Goal: Task Accomplishment & Management: Complete application form

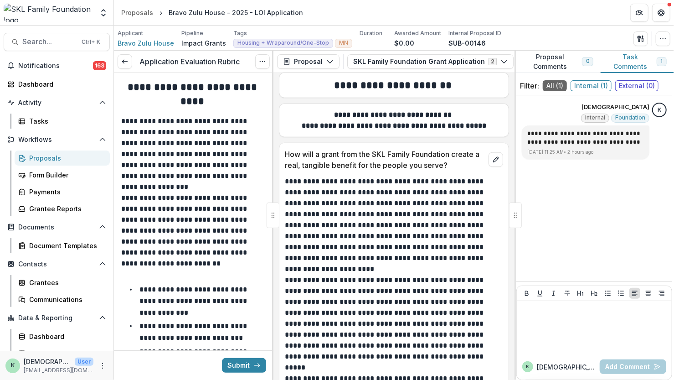
scroll to position [2619, 0]
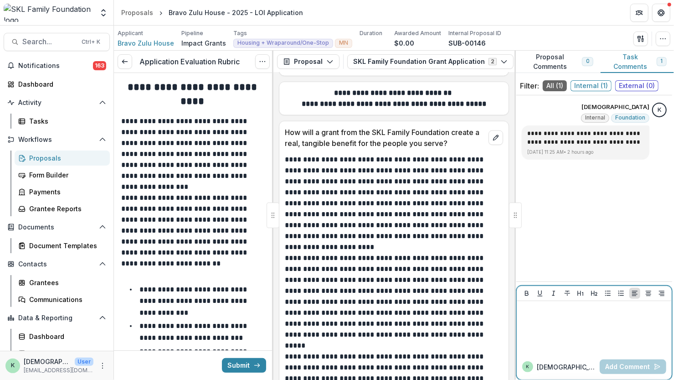
click at [547, 322] on div at bounding box center [595, 327] width 148 height 46
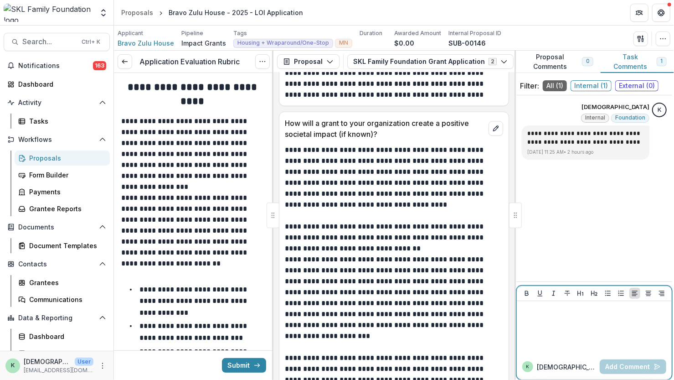
scroll to position [2957, 0]
click at [175, 182] on p "**********" at bounding box center [192, 154] width 142 height 77
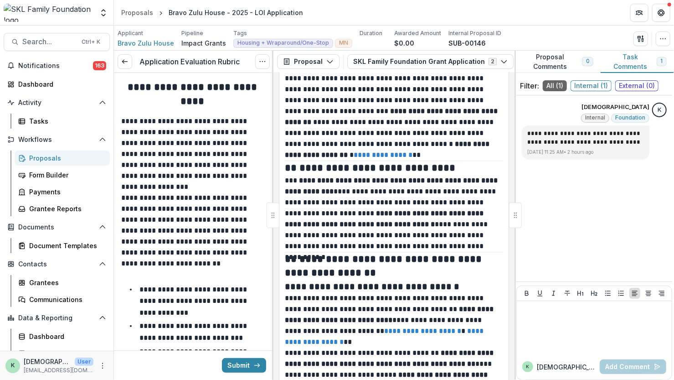
scroll to position [3569, 0]
click at [565, 342] on div at bounding box center [595, 327] width 148 height 46
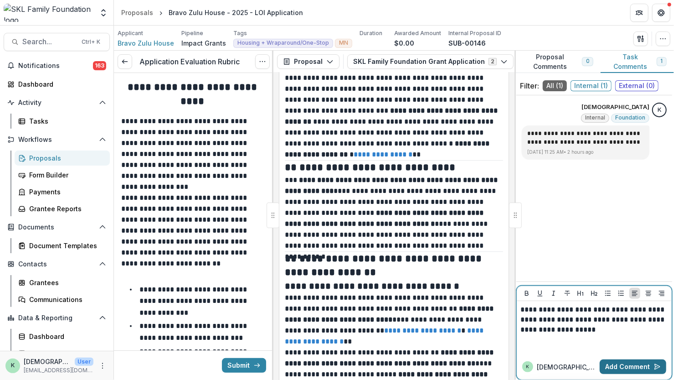
click at [617, 364] on button "Add Comment" at bounding box center [633, 366] width 67 height 15
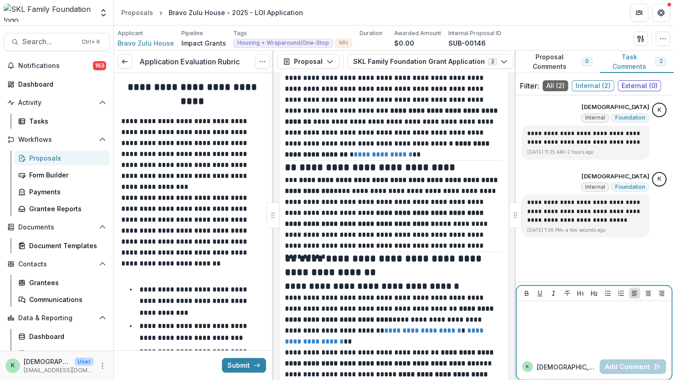
click at [624, 348] on div at bounding box center [595, 327] width 148 height 46
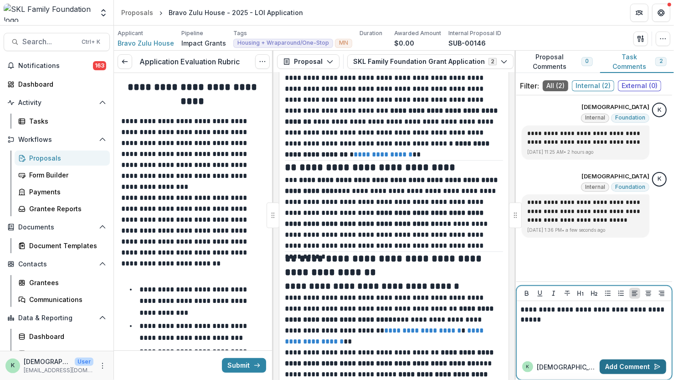
click at [621, 362] on button "Add Comment" at bounding box center [633, 366] width 67 height 15
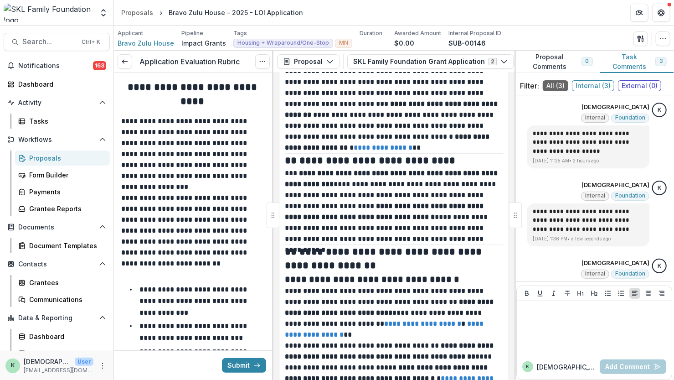
scroll to position [3601, 0]
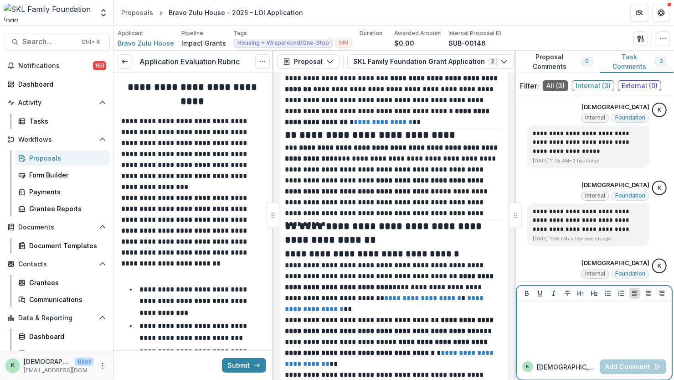
click at [593, 320] on div at bounding box center [595, 327] width 148 height 46
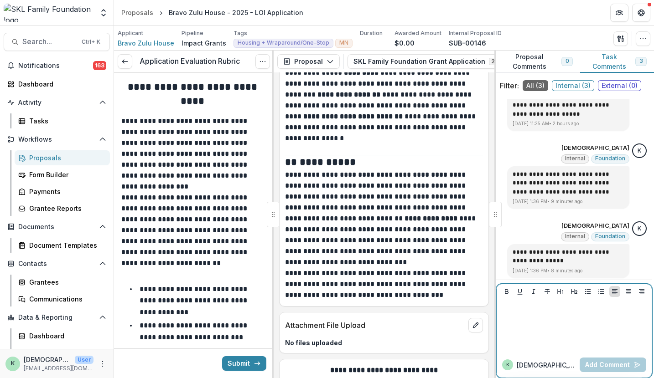
scroll to position [4406, 0]
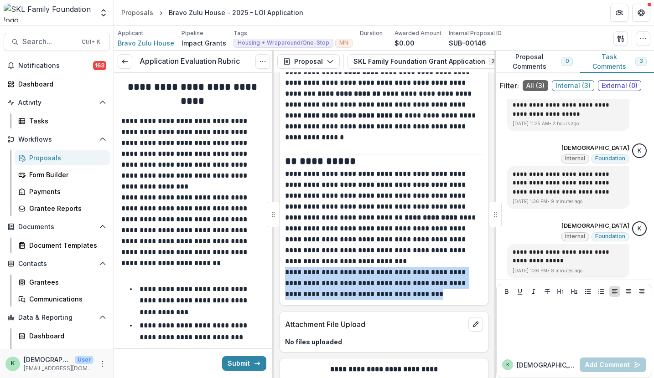
drag, startPoint x: 442, startPoint y: 277, endPoint x: 285, endPoint y: 250, distance: 159.1
click at [285, 267] on p "**********" at bounding box center [383, 283] width 196 height 33
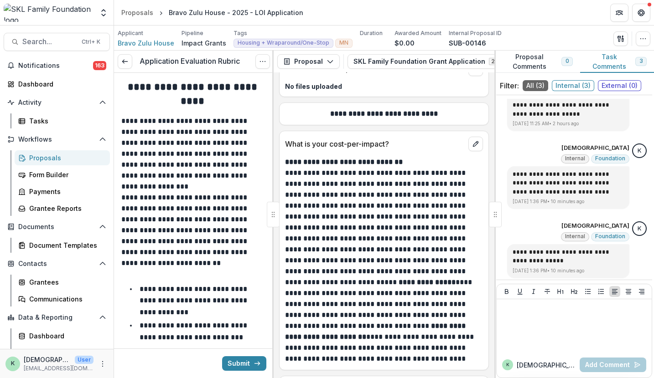
scroll to position [4652, 0]
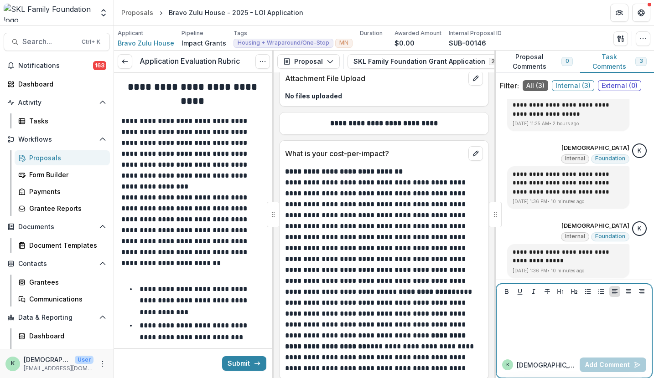
click at [539, 332] on div at bounding box center [574, 326] width 148 height 46
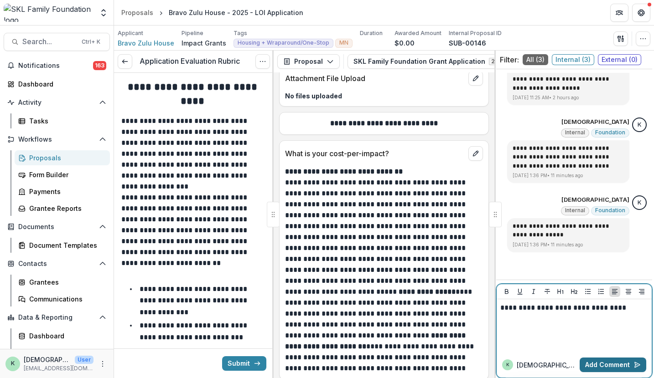
click at [591, 369] on button "Add Comment" at bounding box center [612, 365] width 67 height 15
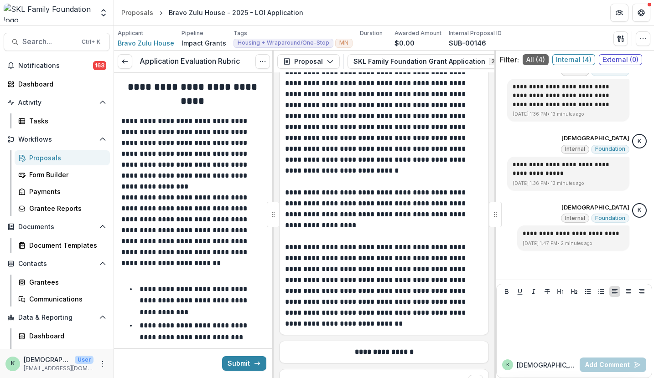
scroll to position [7947, 0]
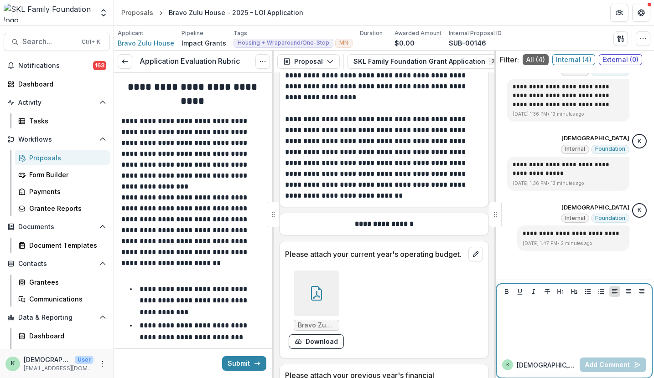
click at [538, 328] on div at bounding box center [574, 326] width 148 height 46
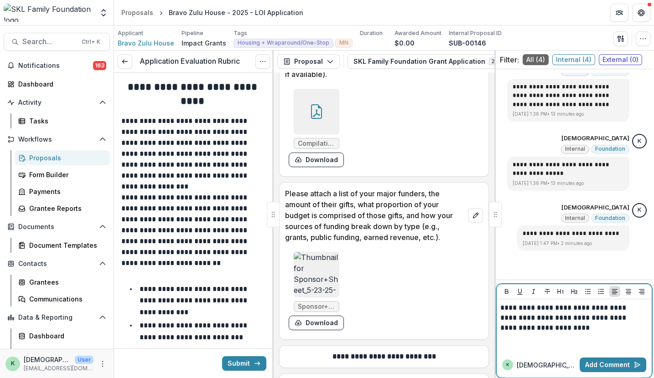
scroll to position [8272, 0]
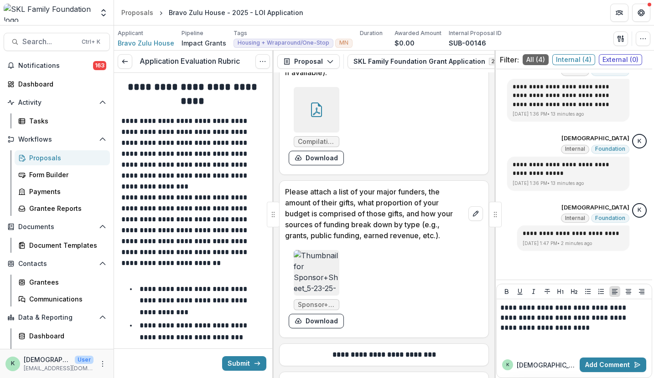
click at [310, 250] on img at bounding box center [317, 273] width 46 height 46
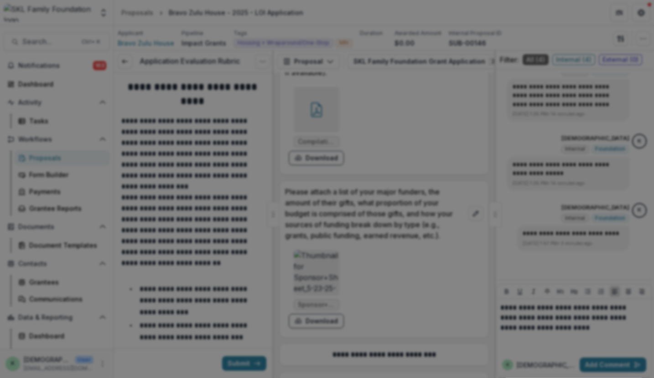
click at [638, 14] on icon "Close" at bounding box center [640, 10] width 5 height 5
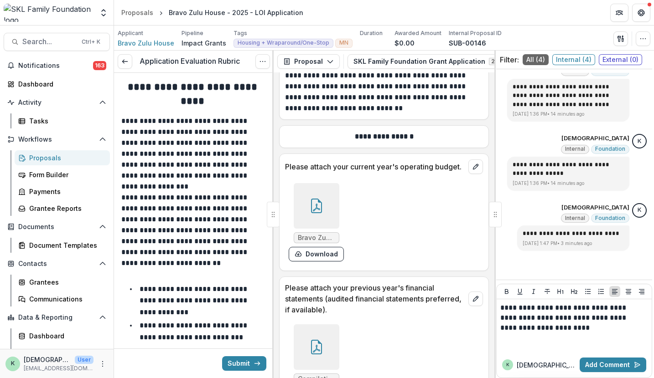
scroll to position [8035, 0]
click at [321, 198] on icon at bounding box center [316, 205] width 15 height 15
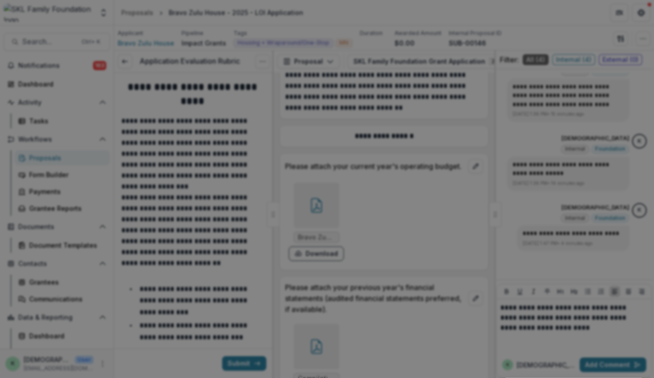
click at [634, 18] on button "Close" at bounding box center [641, 11] width 15 height 15
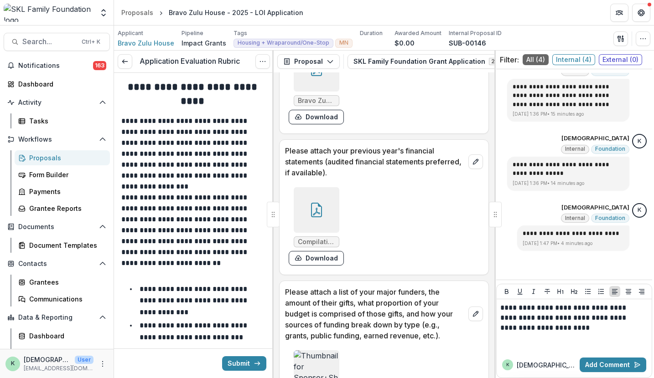
scroll to position [8172, 0]
click at [314, 202] on icon at bounding box center [316, 209] width 15 height 15
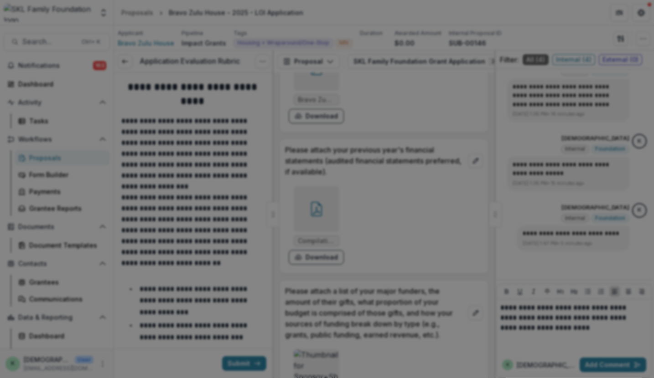
click at [634, 18] on button "Close" at bounding box center [641, 11] width 15 height 15
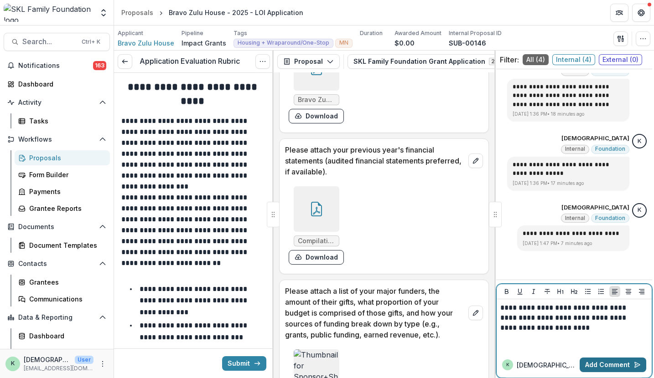
click at [604, 362] on button "Add Comment" at bounding box center [612, 365] width 67 height 15
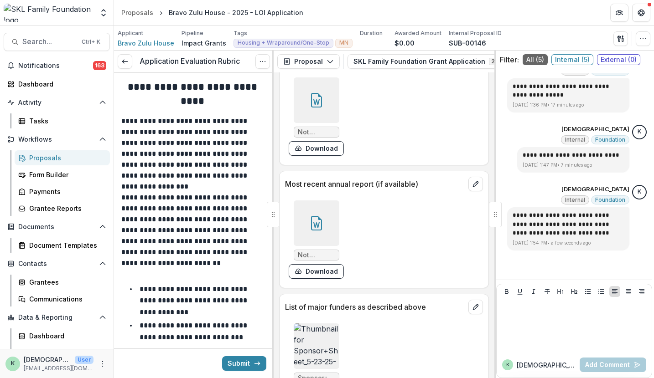
scroll to position [10313, 0]
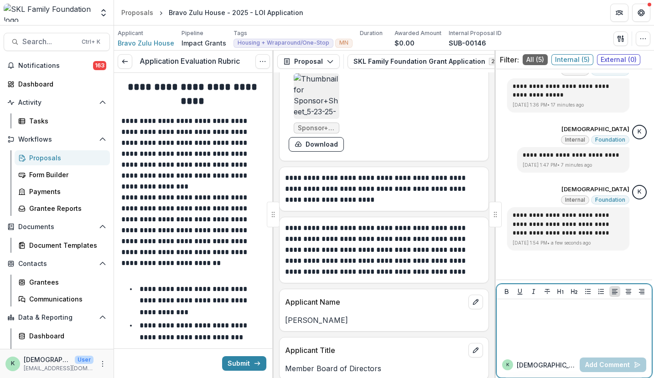
click at [567, 335] on div at bounding box center [574, 326] width 148 height 46
click at [557, 332] on div at bounding box center [574, 326] width 148 height 46
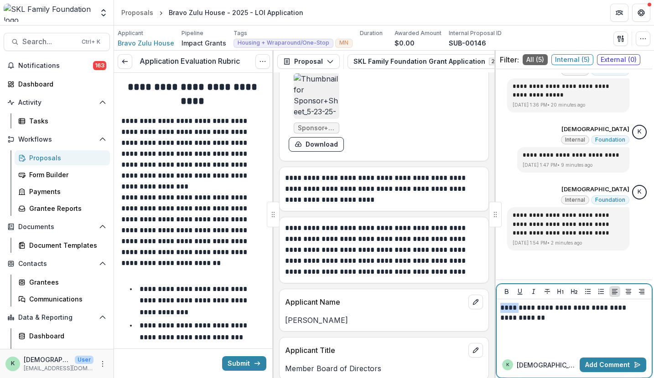
drag, startPoint x: 518, startPoint y: 310, endPoint x: 385, endPoint y: 298, distance: 134.1
click at [392, 296] on div "**********" at bounding box center [384, 215] width 540 height 328
click at [578, 337] on div "**********" at bounding box center [574, 326] width 148 height 46
click at [605, 370] on button "Add Comment" at bounding box center [612, 365] width 67 height 15
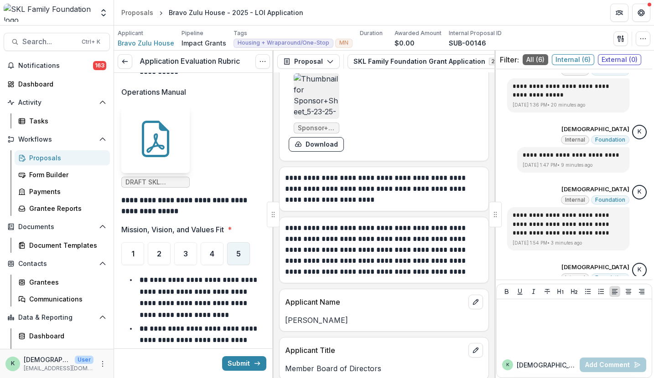
scroll to position [570, 0]
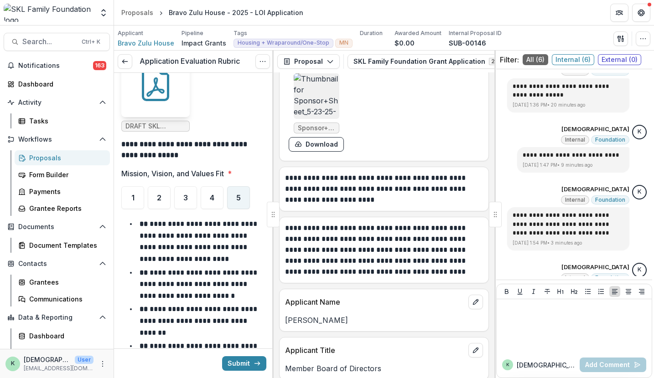
click at [239, 194] on span "5" at bounding box center [238, 197] width 5 height 7
click at [214, 189] on div "4" at bounding box center [212, 197] width 23 height 23
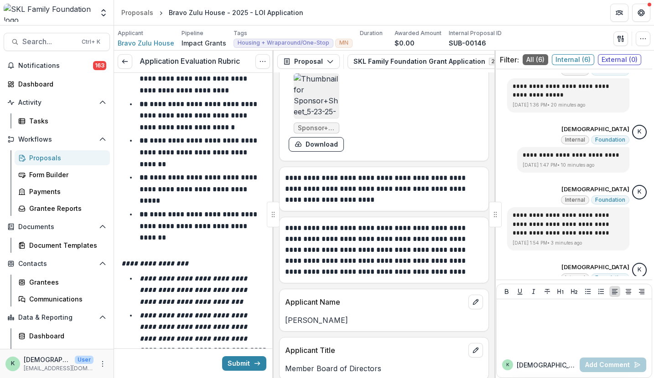
scroll to position [926, 0]
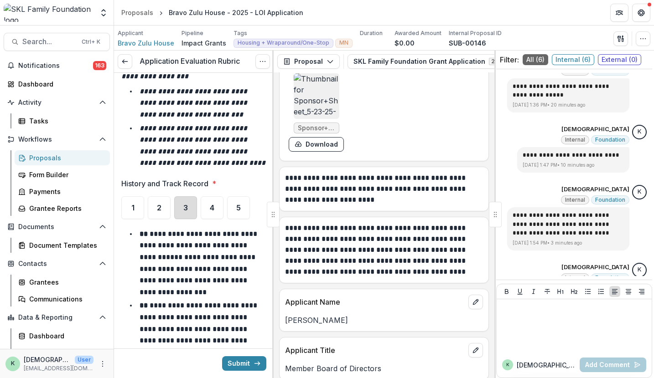
click at [190, 208] on div "3" at bounding box center [185, 207] width 23 height 23
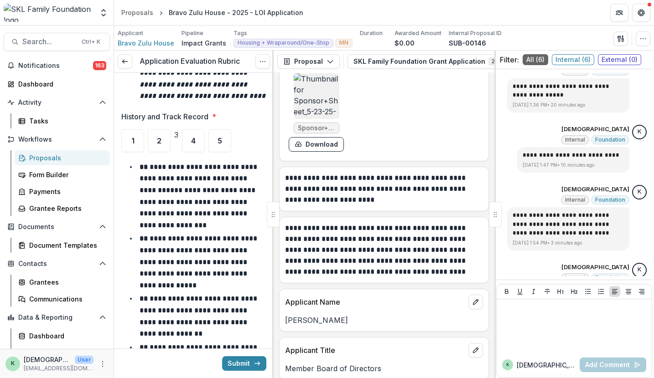
scroll to position [993, 0]
click at [205, 147] on div "4" at bounding box center [193, 140] width 23 height 23
click at [187, 139] on span "3" at bounding box center [185, 140] width 5 height 7
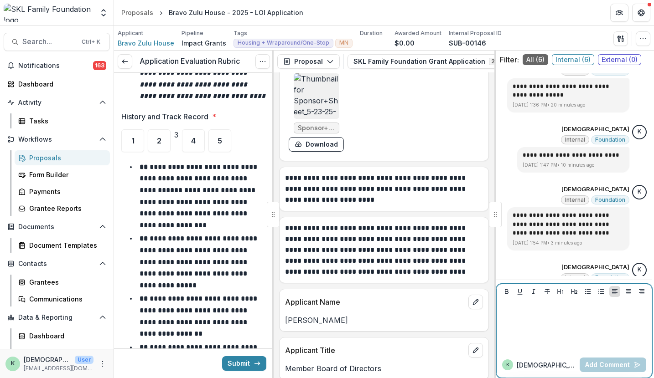
click at [524, 308] on p at bounding box center [572, 308] width 145 height 10
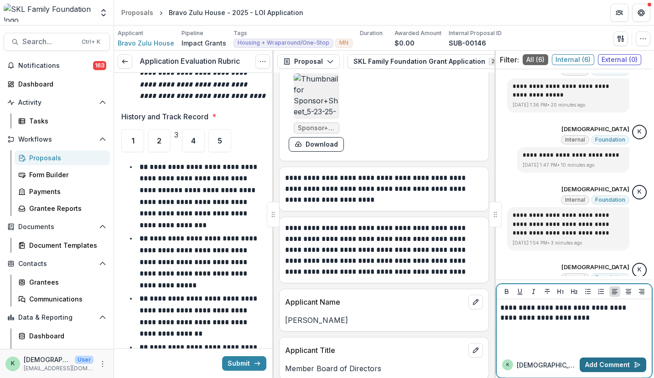
click at [586, 363] on button "Add Comment" at bounding box center [612, 365] width 67 height 15
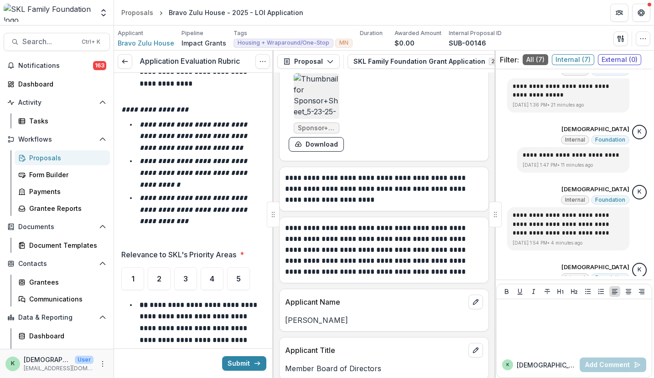
scroll to position [1436, 0]
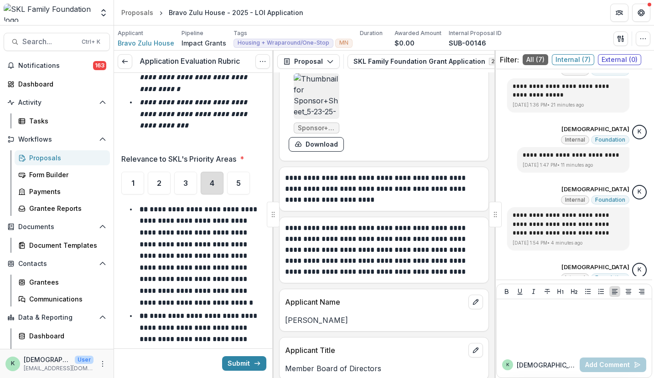
click at [218, 183] on div "4" at bounding box center [212, 183] width 23 height 23
click at [223, 183] on span "5" at bounding box center [220, 183] width 5 height 7
click at [216, 186] on div "4" at bounding box center [212, 183] width 23 height 23
click at [223, 185] on span "5" at bounding box center [220, 183] width 5 height 7
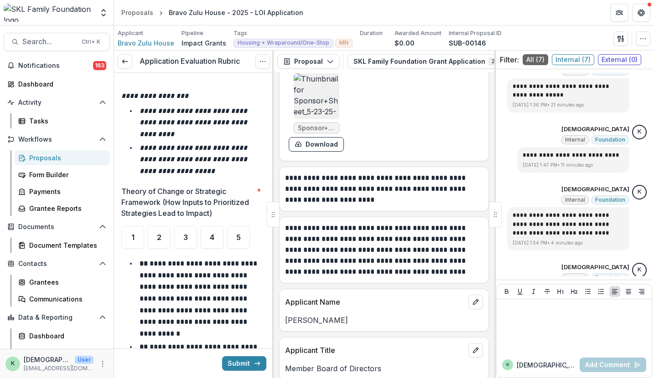
scroll to position [1863, 0]
click at [214, 231] on div "4" at bounding box center [212, 237] width 23 height 23
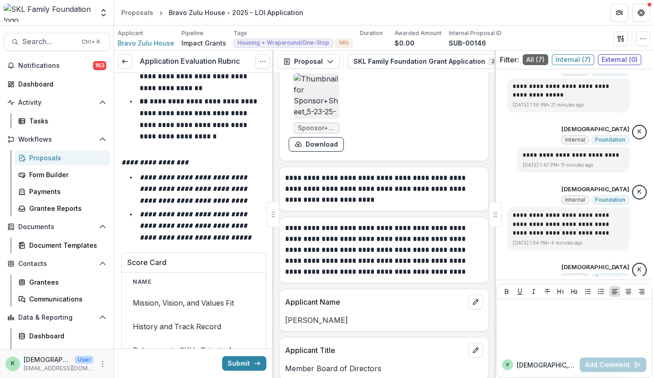
scroll to position [2482, 0]
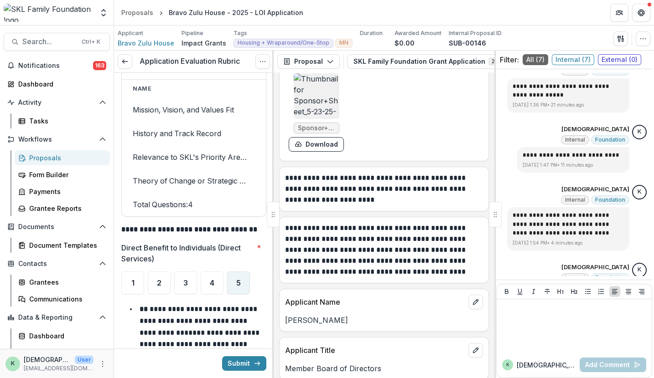
click at [234, 280] on div "5" at bounding box center [238, 283] width 23 height 23
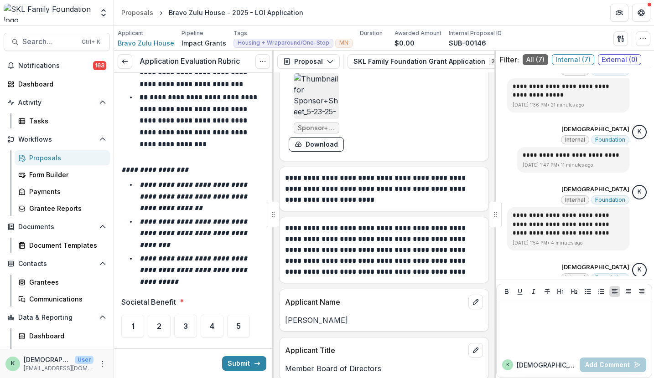
scroll to position [3110, 0]
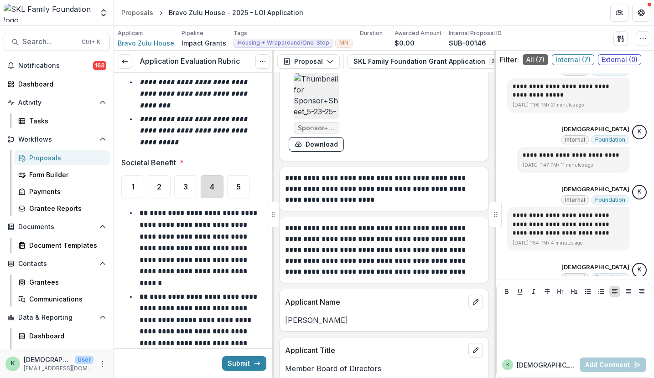
click at [213, 189] on div "4" at bounding box center [212, 186] width 23 height 23
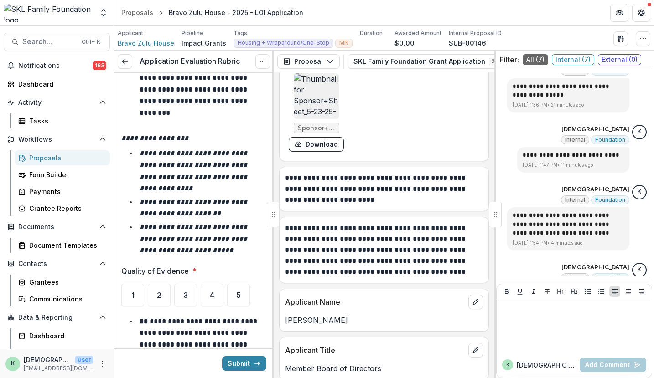
scroll to position [3600, 0]
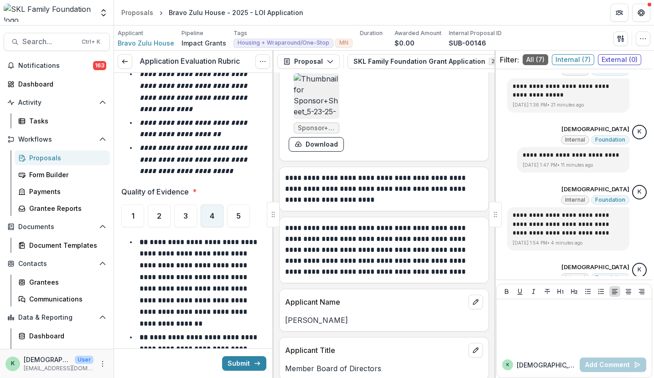
click at [215, 205] on div "4" at bounding box center [212, 216] width 23 height 23
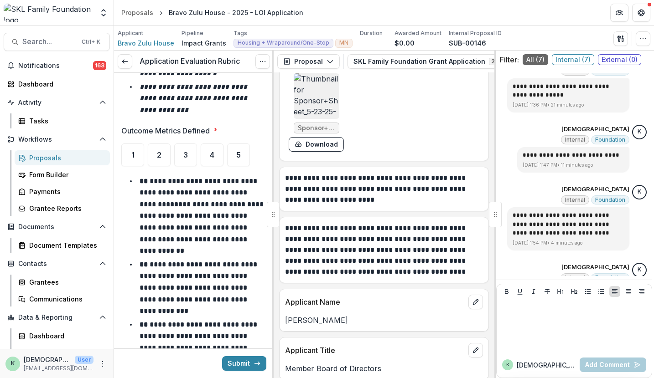
scroll to position [4170, 0]
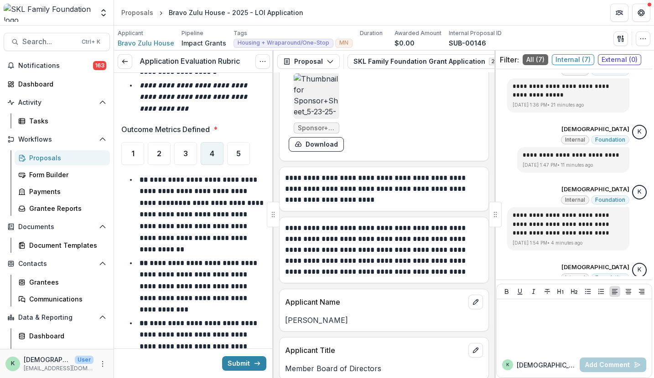
click at [208, 142] on div "4" at bounding box center [212, 153] width 23 height 23
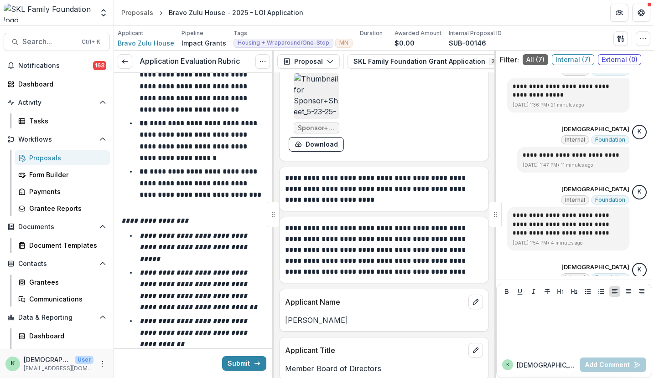
scroll to position [4600, 0]
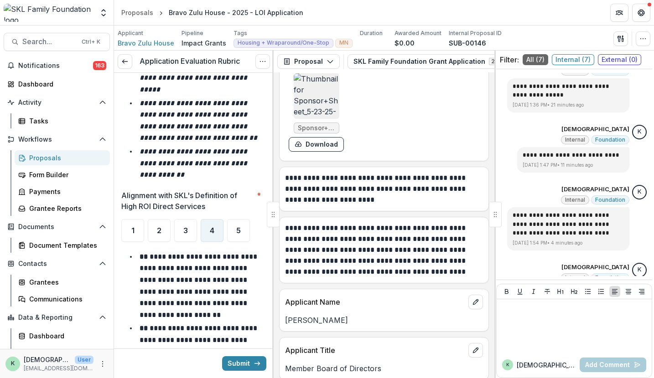
click at [211, 227] on span "4" at bounding box center [212, 230] width 5 height 7
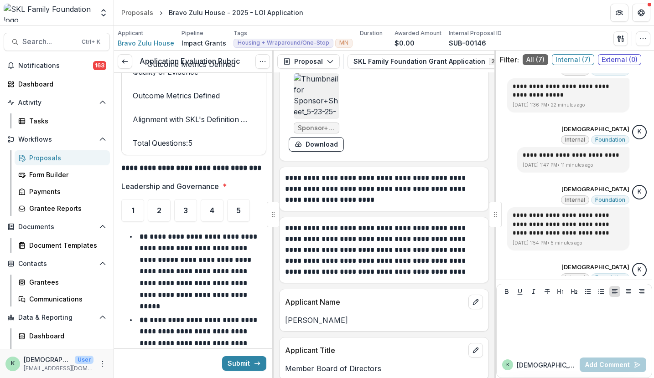
scroll to position [5313, 0]
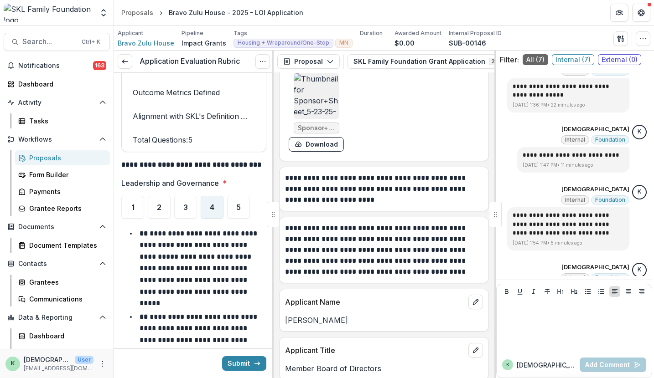
click at [212, 204] on span "4" at bounding box center [212, 207] width 5 height 7
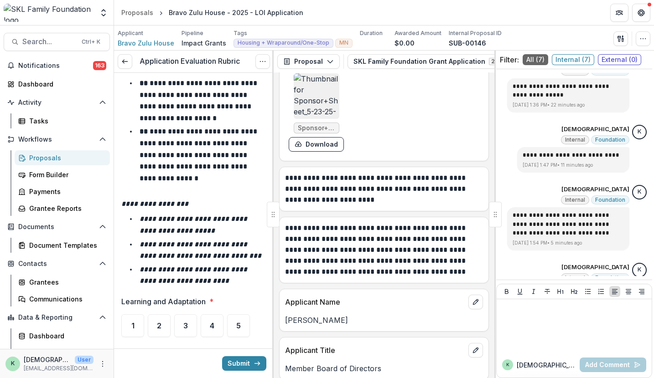
scroll to position [5656, 0]
click at [210, 322] on span "4" at bounding box center [212, 325] width 5 height 7
click at [188, 314] on div "3" at bounding box center [185, 325] width 23 height 23
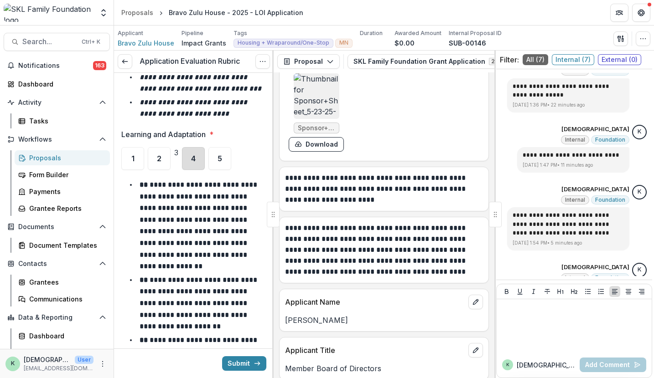
click at [205, 147] on div "4" at bounding box center [193, 158] width 23 height 23
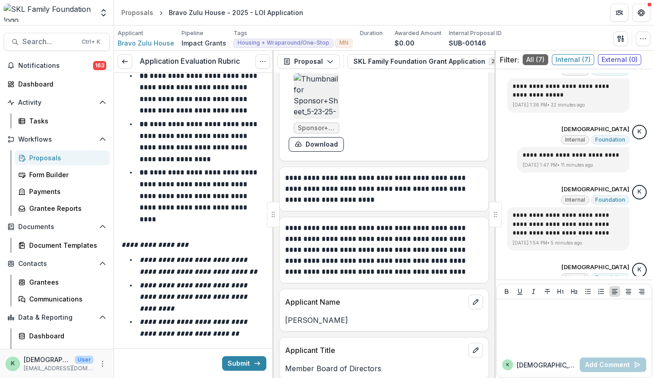
scroll to position [6227, 0]
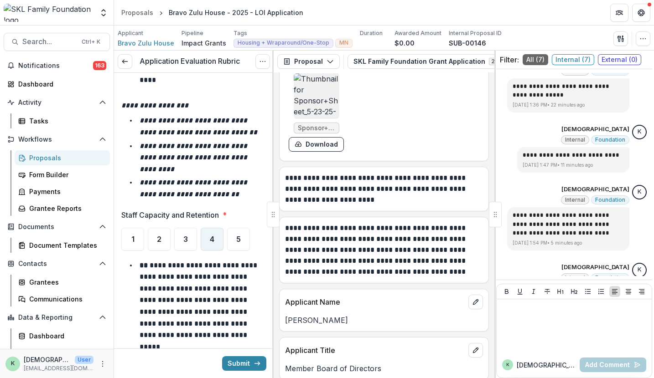
click at [218, 228] on div "4" at bounding box center [212, 239] width 23 height 23
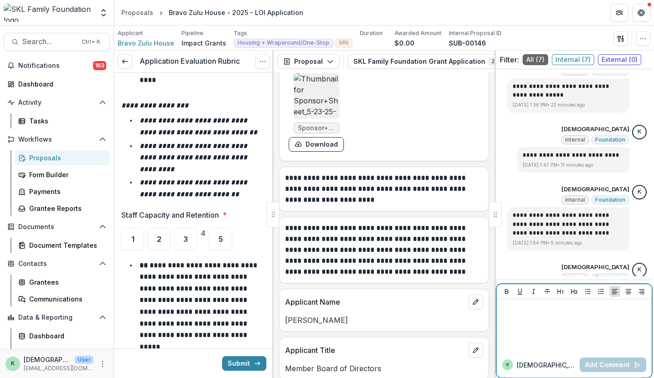
click at [526, 328] on div at bounding box center [574, 326] width 148 height 46
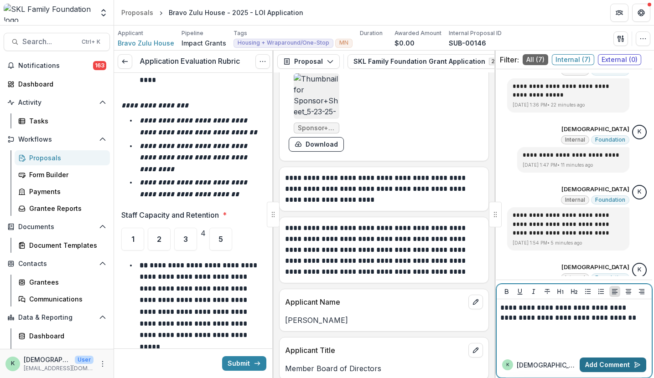
click at [607, 363] on button "Add Comment" at bounding box center [612, 365] width 67 height 15
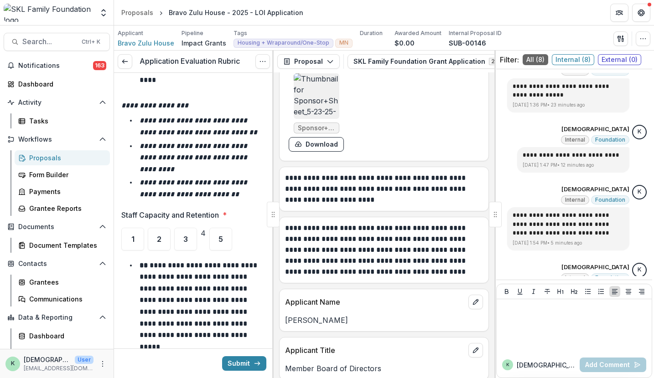
click at [396, 223] on p "**********" at bounding box center [383, 250] width 196 height 55
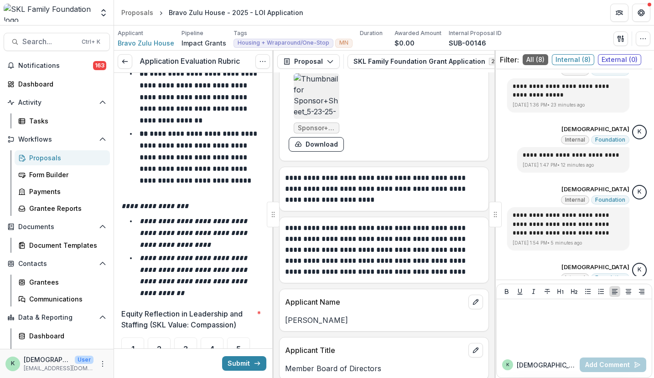
scroll to position [6681, 0]
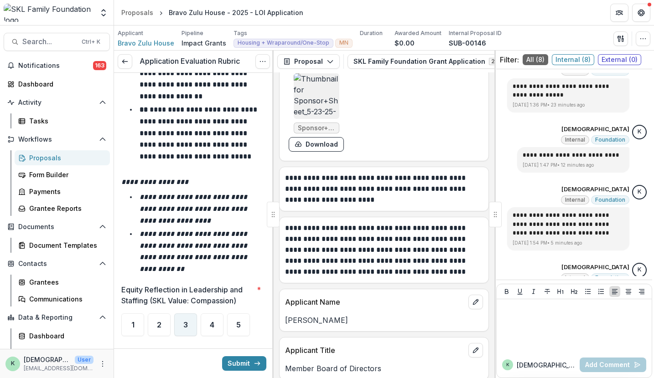
click at [187, 321] on span "3" at bounding box center [185, 324] width 5 height 7
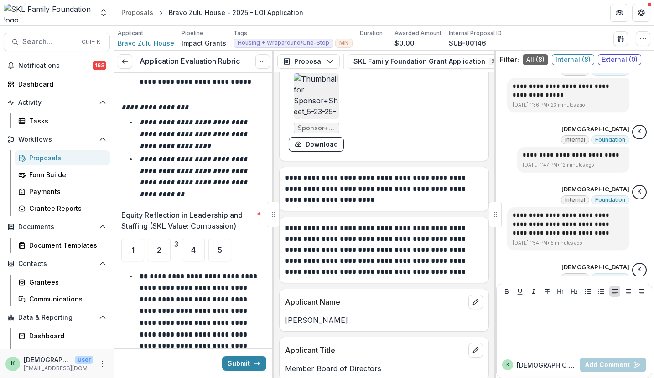
scroll to position [6826, 0]
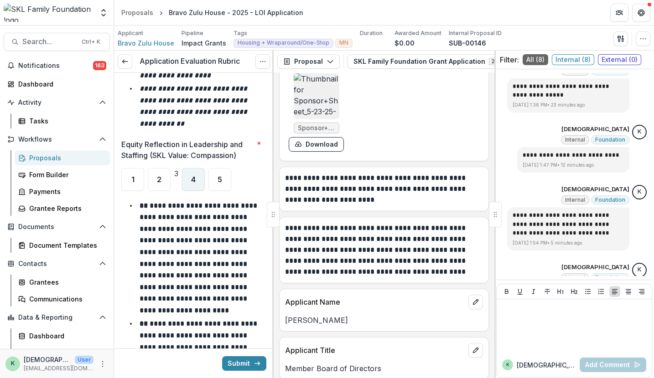
click at [205, 168] on div "4" at bounding box center [193, 179] width 23 height 23
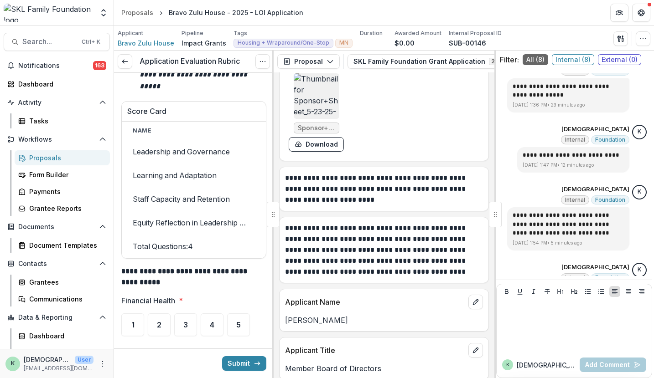
scroll to position [7416, 0]
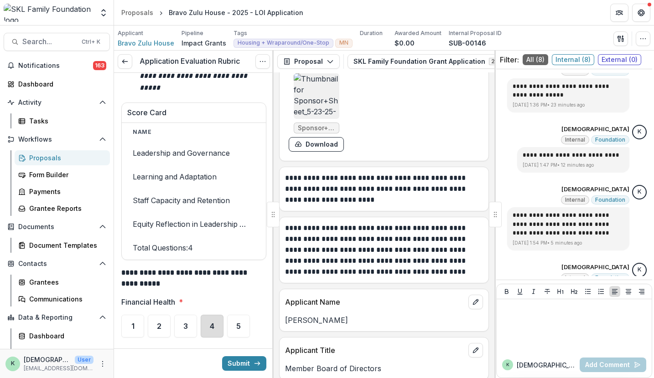
click at [218, 315] on div "4" at bounding box center [212, 326] width 23 height 23
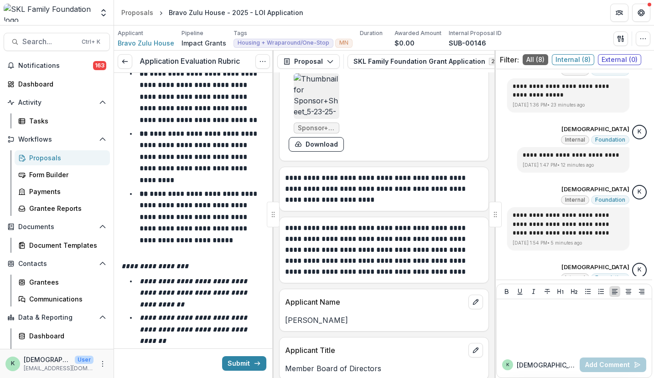
scroll to position [7866, 0]
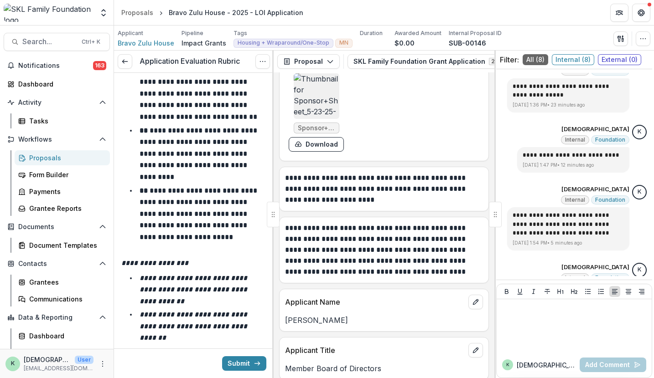
click at [233, 371] on div "5" at bounding box center [238, 382] width 23 height 23
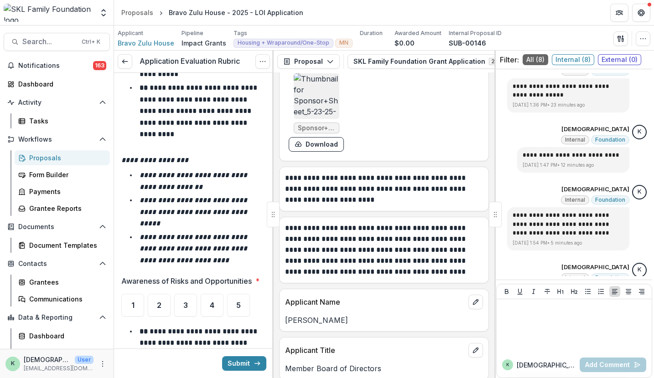
scroll to position [8460, 0]
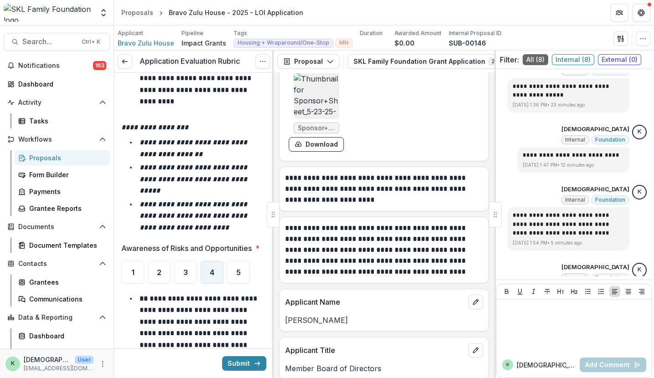
click at [208, 261] on div "4" at bounding box center [212, 272] width 23 height 23
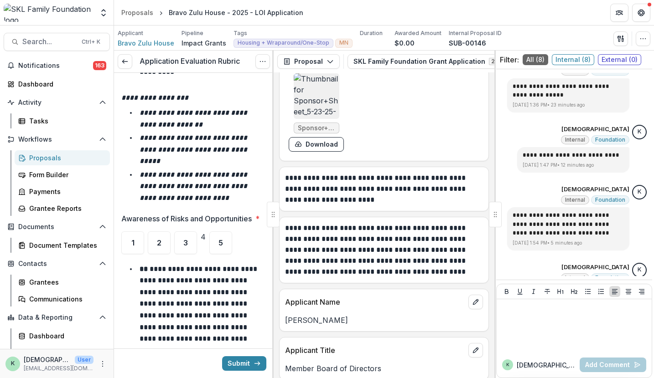
scroll to position [8489, 0]
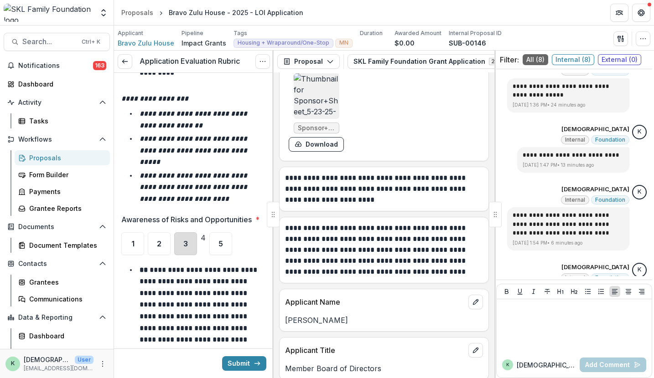
click at [185, 232] on div "3" at bounding box center [185, 243] width 23 height 23
click at [205, 232] on div "4" at bounding box center [193, 243] width 23 height 23
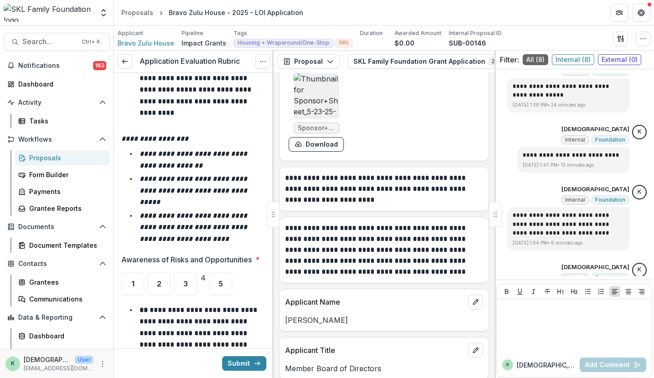
scroll to position [8449, 0]
click at [176, 273] on div "3" at bounding box center [185, 284] width 23 height 23
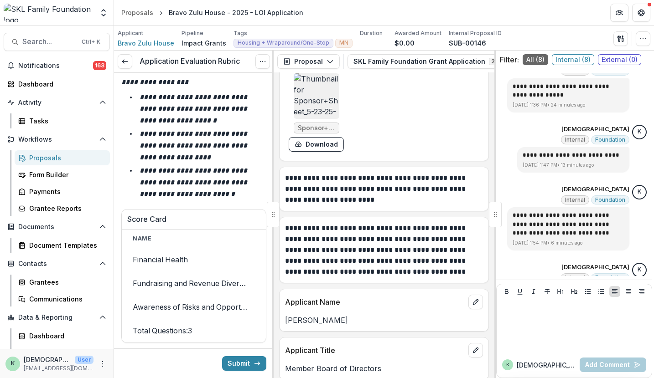
scroll to position [9014, 0]
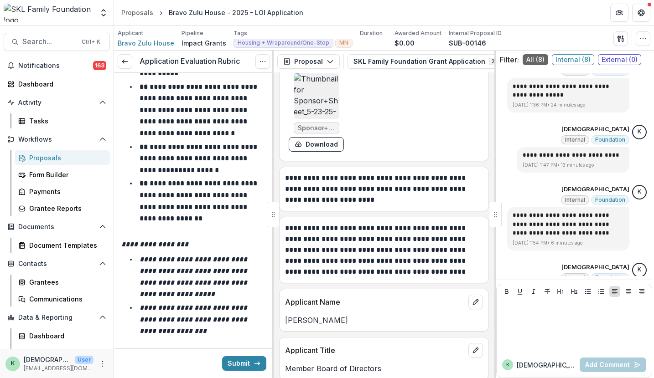
scroll to position [9470, 0]
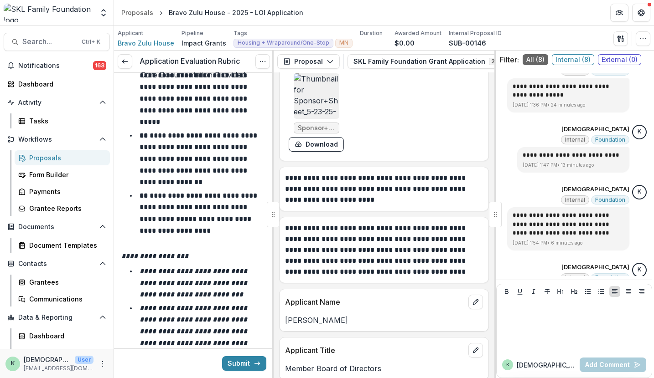
scroll to position [10149, 0]
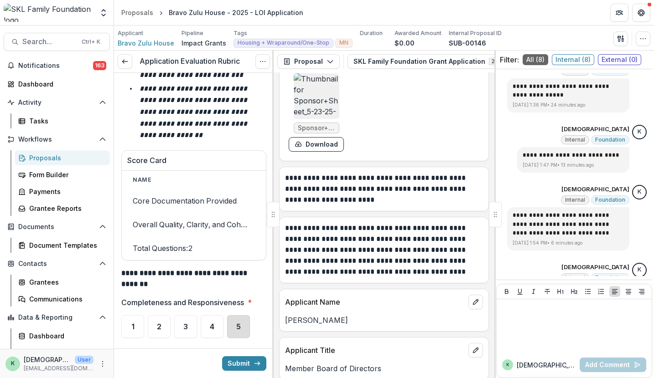
click at [237, 315] on div "5" at bounding box center [238, 326] width 23 height 23
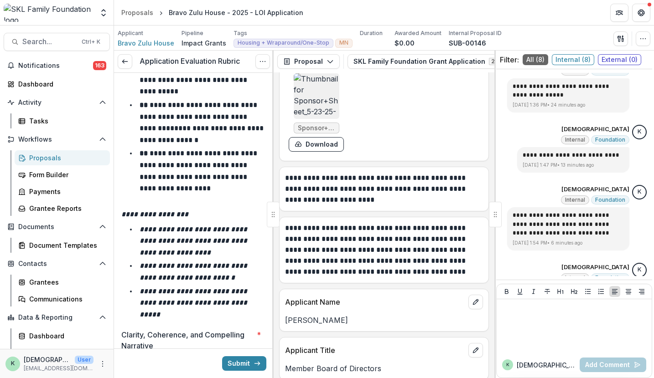
scroll to position [10578, 0]
click at [235, 358] on div "5" at bounding box center [238, 369] width 23 height 23
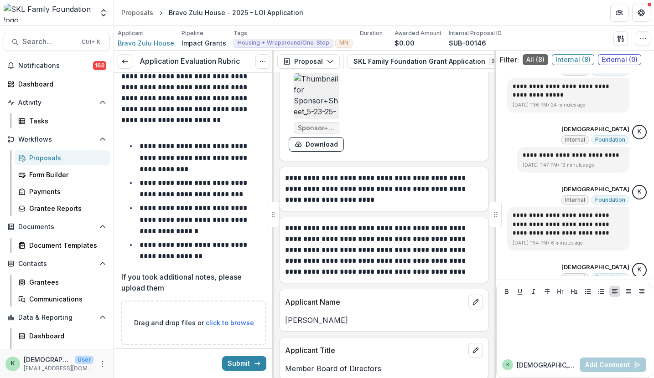
scroll to position [12254, 0]
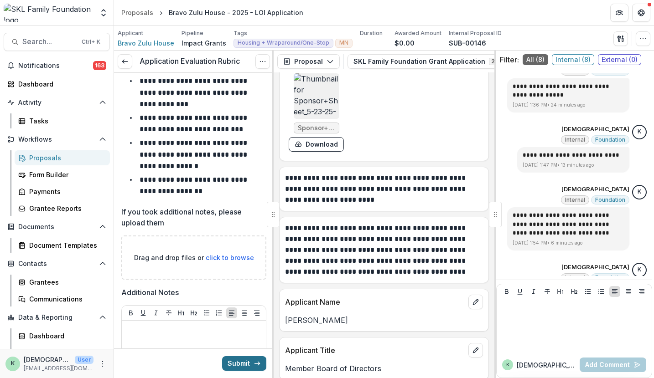
click at [243, 371] on button "Submit" at bounding box center [244, 363] width 44 height 15
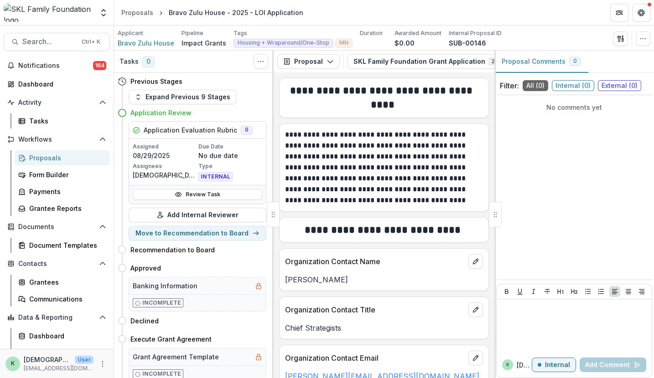
click at [41, 155] on div "Proposals" at bounding box center [65, 158] width 73 height 10
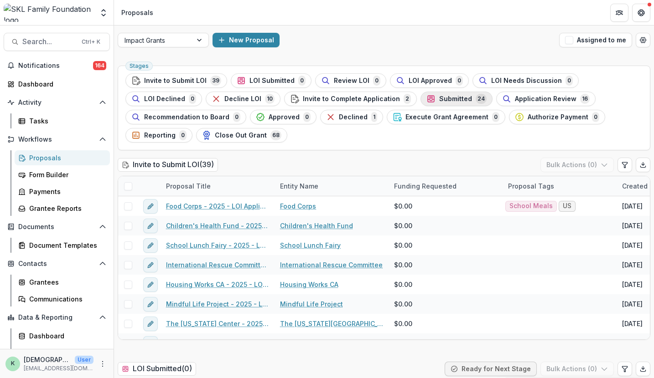
click at [439, 102] on span "Submitted" at bounding box center [455, 99] width 33 height 8
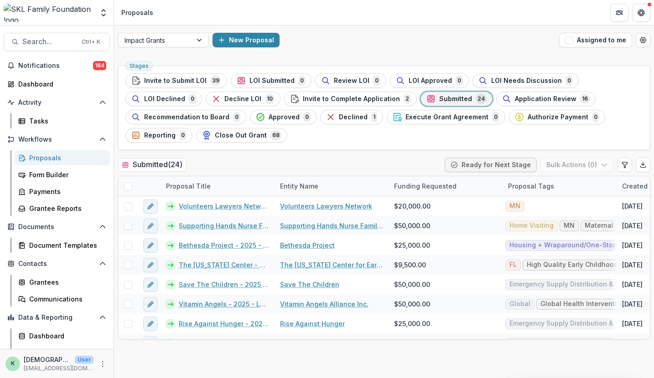
click at [117, 150] on div "Stages Invite to Submit LOI 39 LOI Submitted 0 Review LOI 0 LOI Approved 0 LOI …" at bounding box center [384, 220] width 540 height 316
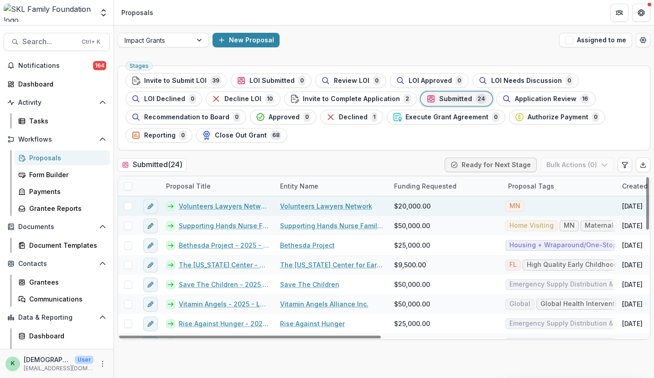
click at [205, 205] on link "Volunteers Lawyers Network - 2025 - LOI Application" at bounding box center [224, 206] width 90 height 10
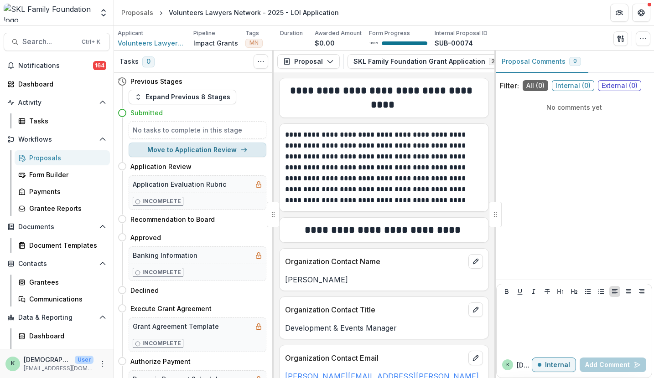
click at [210, 152] on button "Move to Application Review" at bounding box center [198, 150] width 138 height 15
select select "**********"
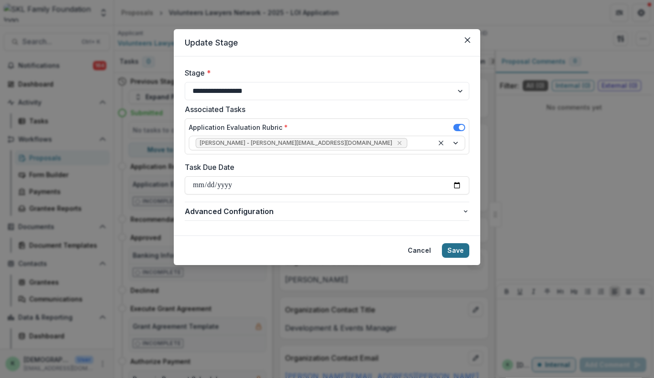
click at [455, 250] on button "Save" at bounding box center [455, 250] width 27 height 15
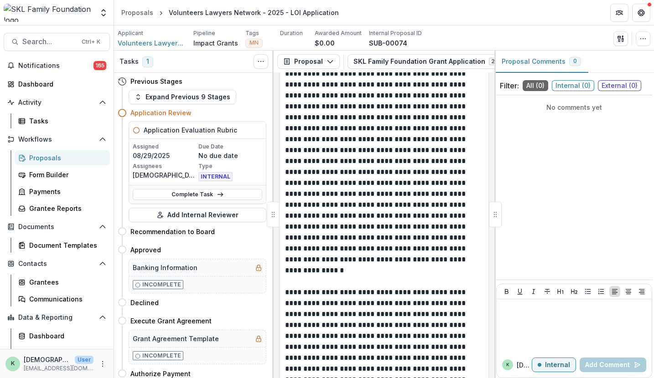
scroll to position [2045, 0]
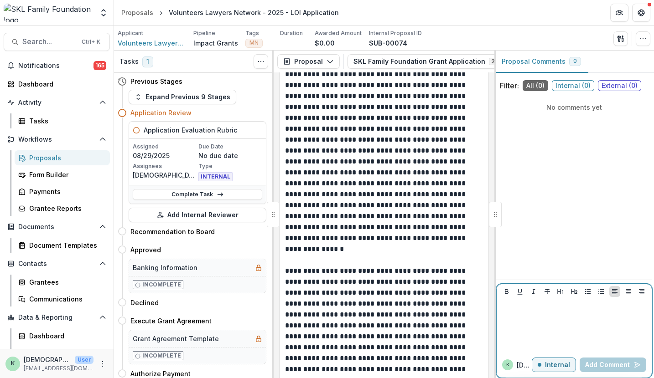
click at [527, 325] on div at bounding box center [574, 326] width 148 height 46
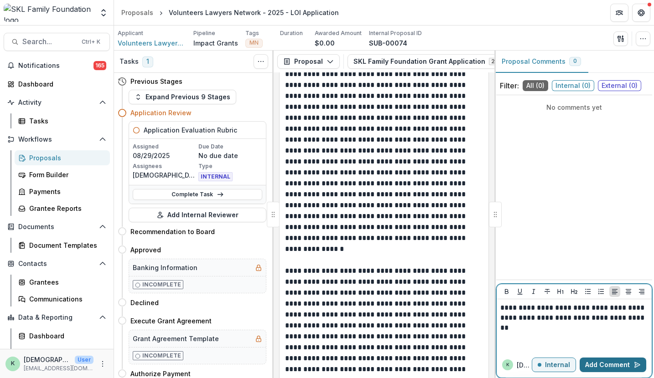
click at [608, 362] on button "Add Comment" at bounding box center [612, 365] width 67 height 15
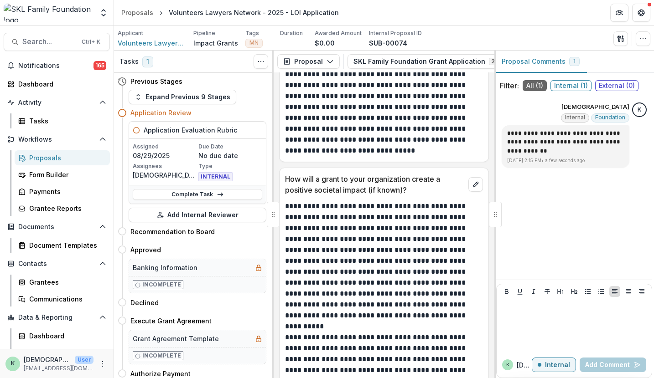
scroll to position [2620, 0]
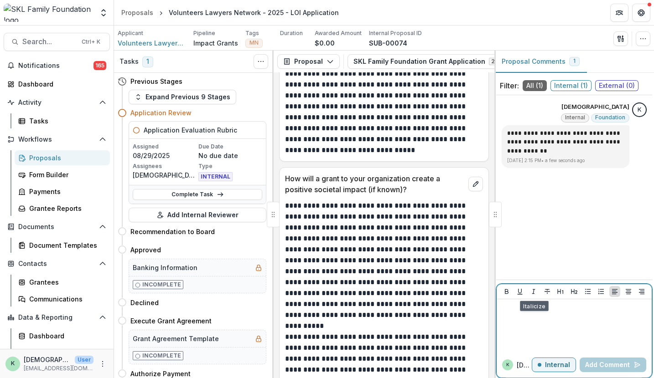
click at [527, 322] on div at bounding box center [574, 326] width 148 height 46
drag, startPoint x: 624, startPoint y: 310, endPoint x: 445, endPoint y: 303, distance: 179.3
click at [445, 303] on div "**********" at bounding box center [384, 215] width 540 height 328
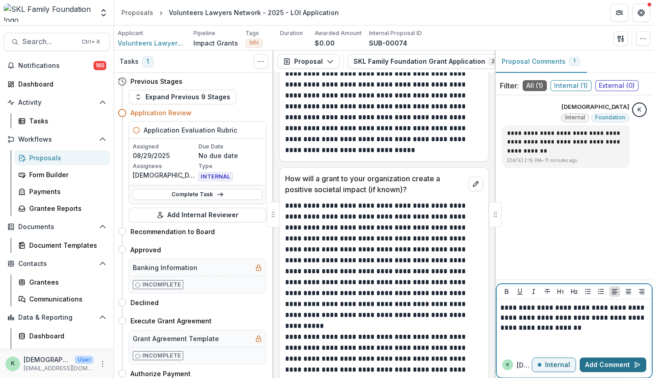
click at [603, 363] on button "Add Comment" at bounding box center [612, 365] width 67 height 15
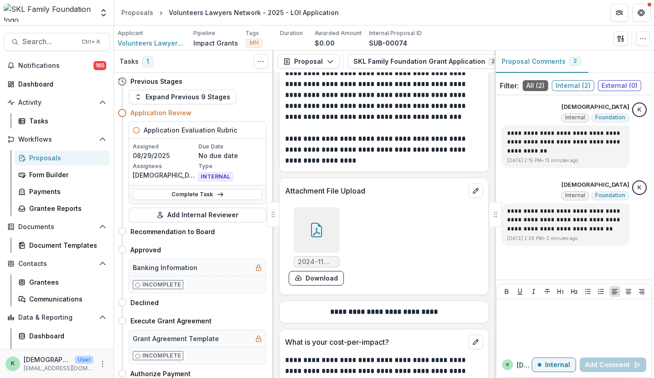
scroll to position [3290, 0]
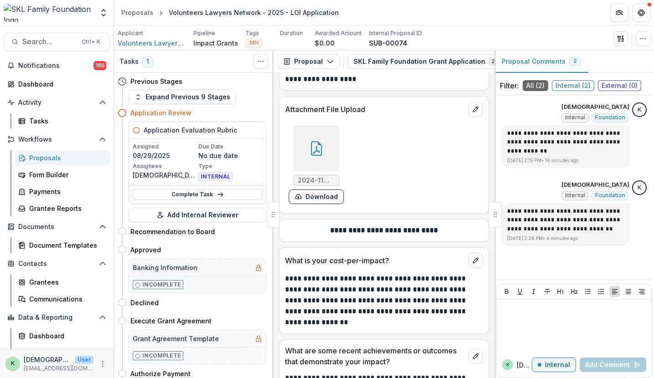
click at [85, 18] on div at bounding box center [49, 13] width 90 height 18
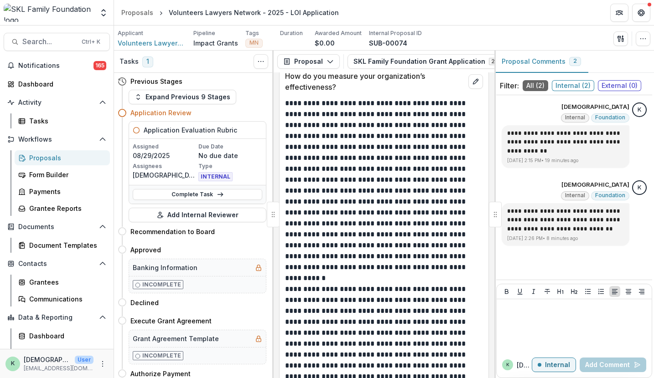
scroll to position [5340, 0]
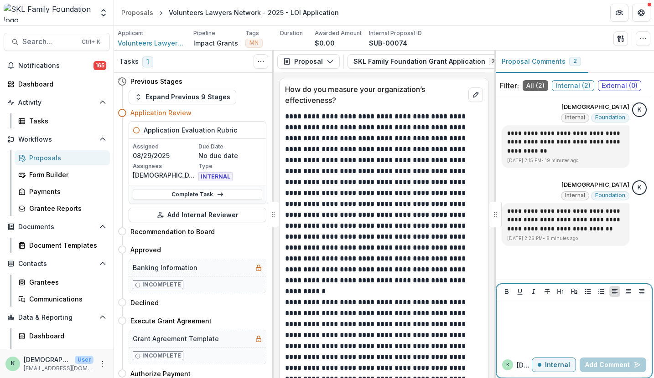
click at [544, 337] on div at bounding box center [574, 326] width 148 height 46
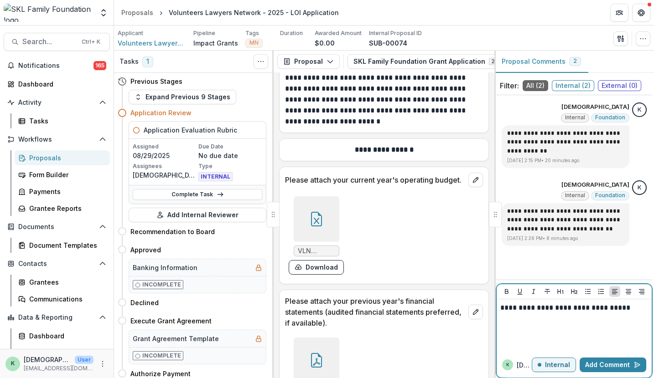
scroll to position [5993, 0]
drag, startPoint x: 640, startPoint y: 310, endPoint x: 369, endPoint y: 280, distance: 272.3
click at [369, 280] on div "**********" at bounding box center [384, 215] width 540 height 328
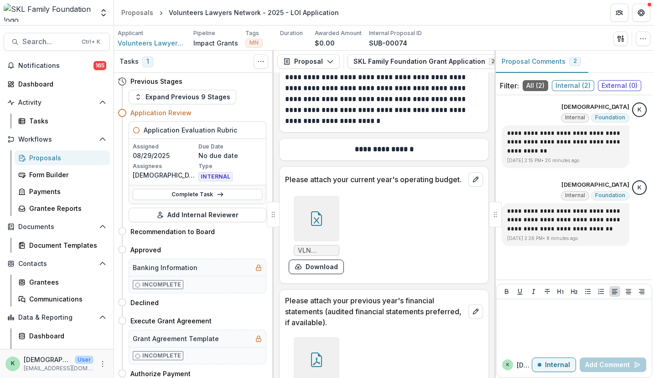
click at [341, 214] on div "VLN 2024-2025 Approved Budget.xlsx Download" at bounding box center [316, 235] width 55 height 78
click at [319, 212] on icon at bounding box center [316, 219] width 15 height 15
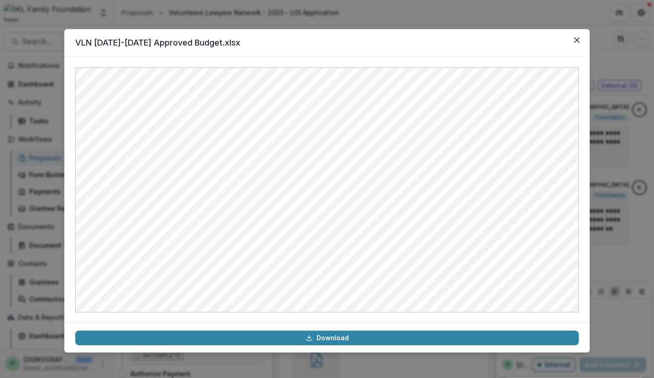
click at [595, 167] on div "VLN 2024-2025 Approved Budget.xlsx Download" at bounding box center [327, 189] width 654 height 378
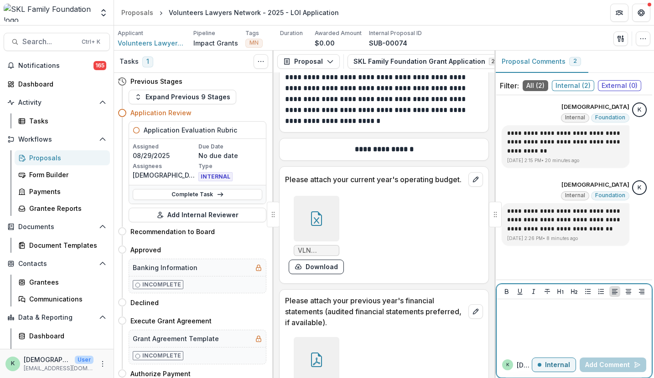
click at [548, 322] on div at bounding box center [574, 326] width 148 height 46
click at [598, 361] on button "Add Comment" at bounding box center [612, 365] width 67 height 15
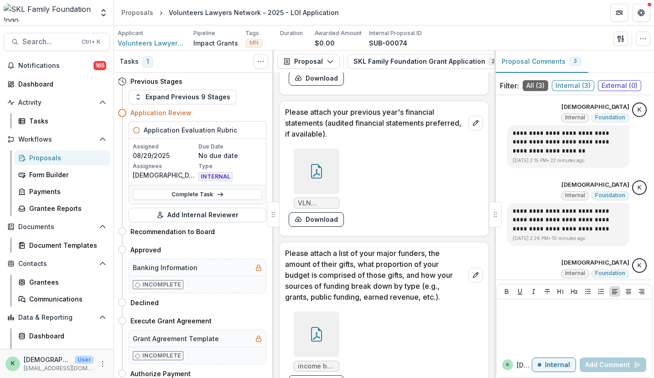
scroll to position [6256, 0]
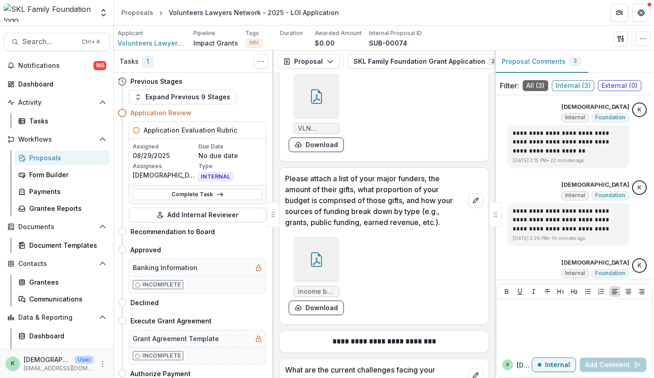
click at [306, 245] on div at bounding box center [317, 260] width 46 height 46
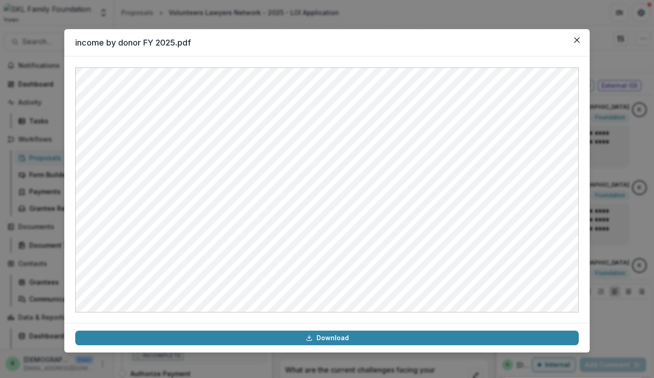
click at [610, 187] on div "income by donor FY 2025.pdf Download" at bounding box center [327, 189] width 654 height 378
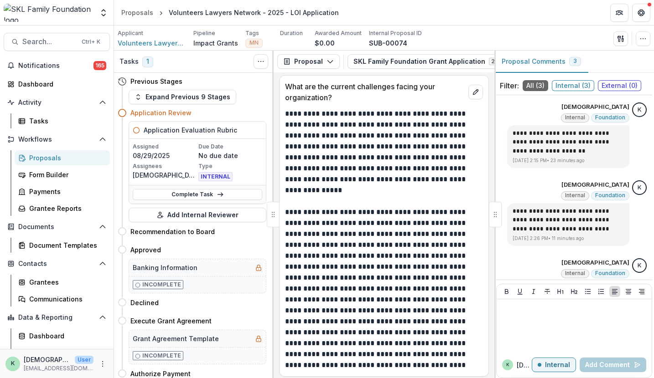
scroll to position [6650, 0]
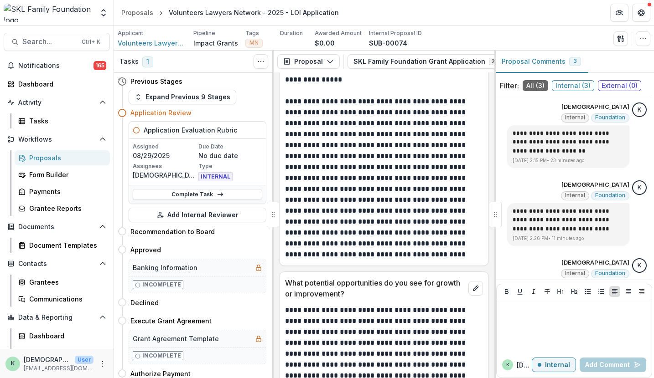
drag, startPoint x: 399, startPoint y: 213, endPoint x: 343, endPoint y: 305, distance: 107.4
click at [343, 305] on p "**********" at bounding box center [383, 359] width 196 height 109
click at [195, 65] on div "Tasks 1 Show Cancelled Tasks" at bounding box center [194, 62] width 160 height 22
click at [340, 225] on p "**********" at bounding box center [383, 178] width 196 height 164
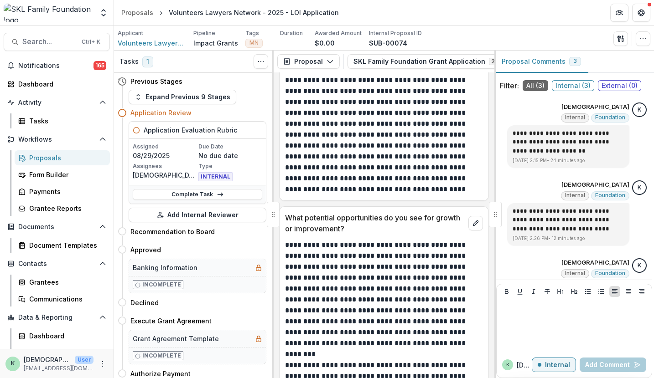
scroll to position [6792, 0]
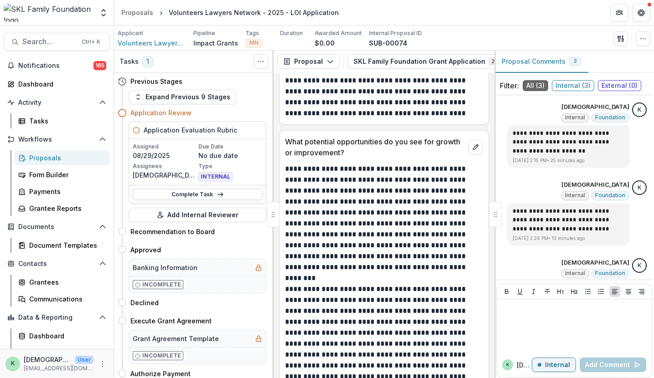
drag, startPoint x: 381, startPoint y: 212, endPoint x: 311, endPoint y: 217, distance: 70.4
click at [311, 217] on p "**********" at bounding box center [383, 218] width 196 height 109
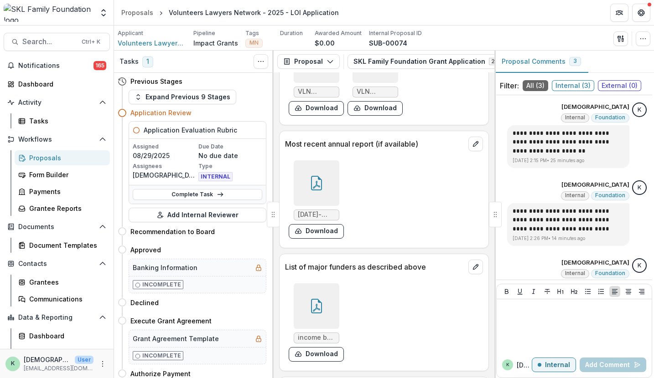
scroll to position [8099, 0]
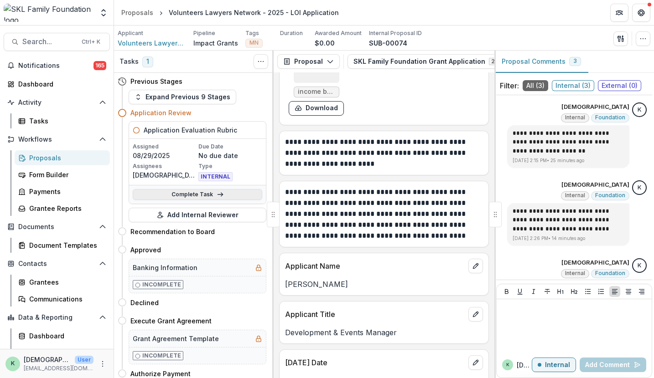
click at [188, 190] on link "Complete Task" at bounding box center [197, 194] width 129 height 11
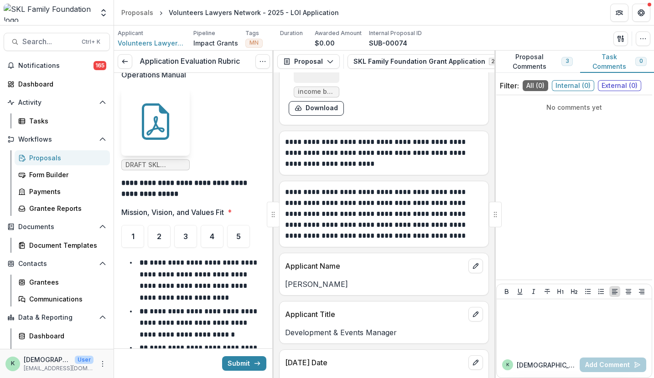
scroll to position [564, 0]
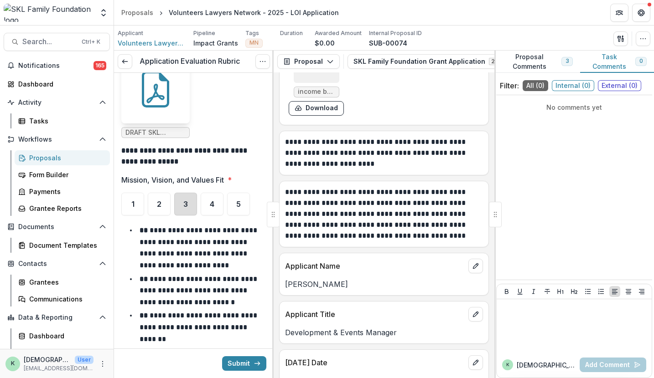
click at [181, 198] on div "3" at bounding box center [185, 204] width 23 height 23
click at [210, 201] on span "4" at bounding box center [212, 204] width 5 height 7
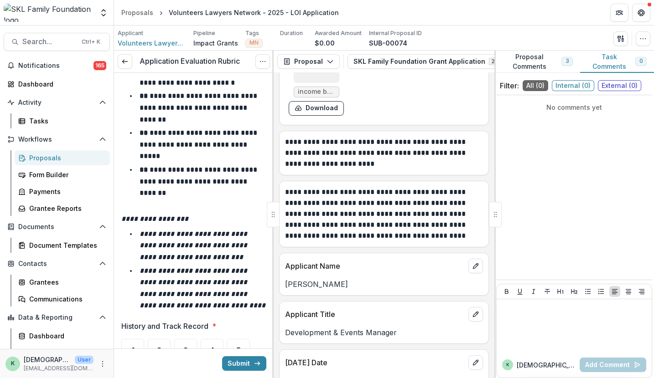
scroll to position [947, 0]
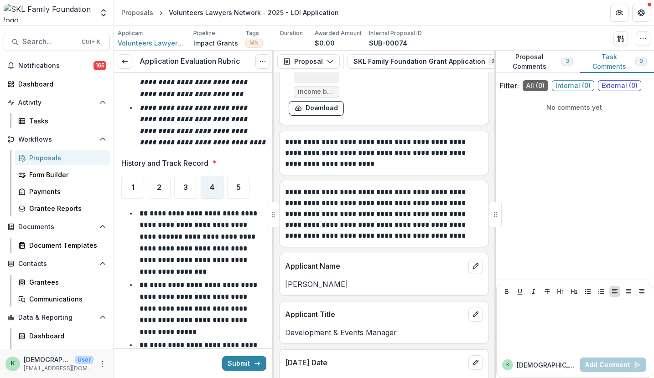
click at [212, 194] on div "4" at bounding box center [212, 187] width 23 height 23
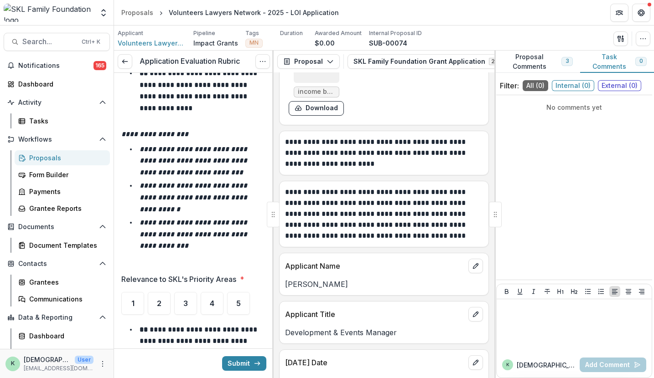
scroll to position [1321, 0]
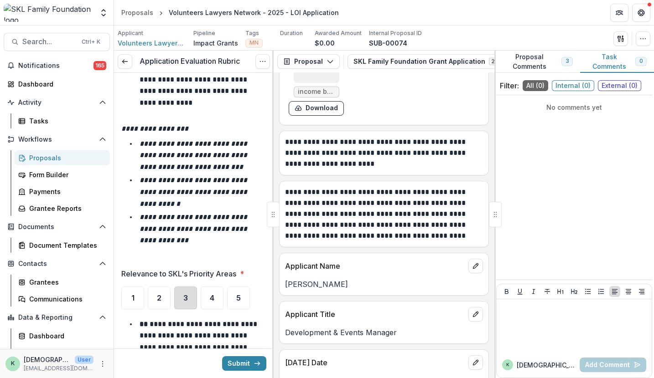
click at [187, 287] on div "3" at bounding box center [185, 298] width 23 height 23
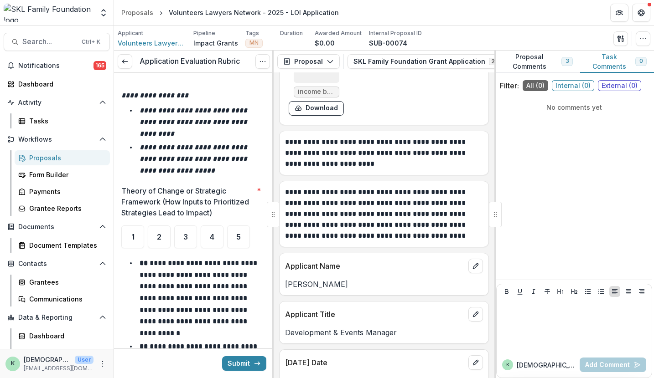
scroll to position [1865, 0]
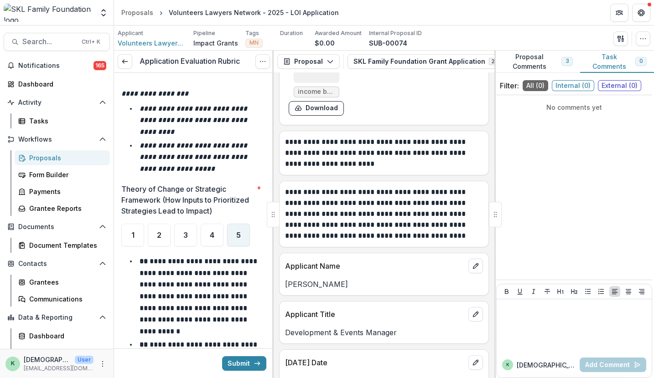
click at [232, 239] on div "5" at bounding box center [238, 235] width 23 height 23
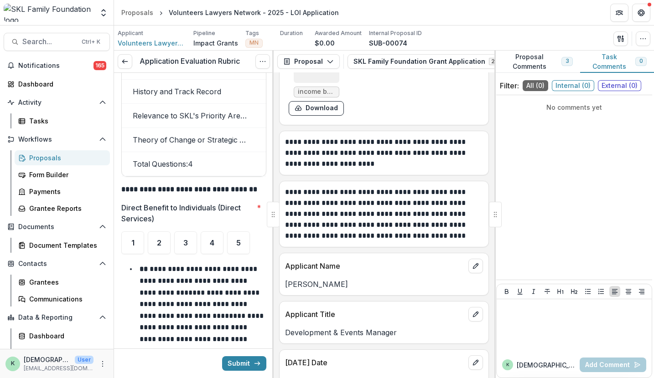
scroll to position [2533, 0]
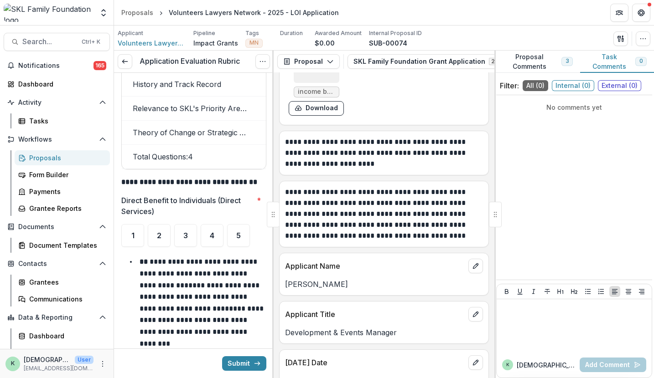
click at [242, 224] on div "5" at bounding box center [238, 235] width 23 height 23
click at [218, 229] on div "4" at bounding box center [212, 235] width 23 height 23
click at [235, 232] on div "5" at bounding box center [238, 235] width 23 height 23
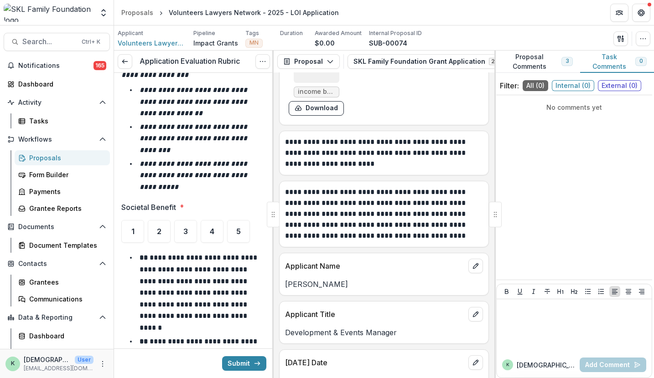
scroll to position [3072, 0]
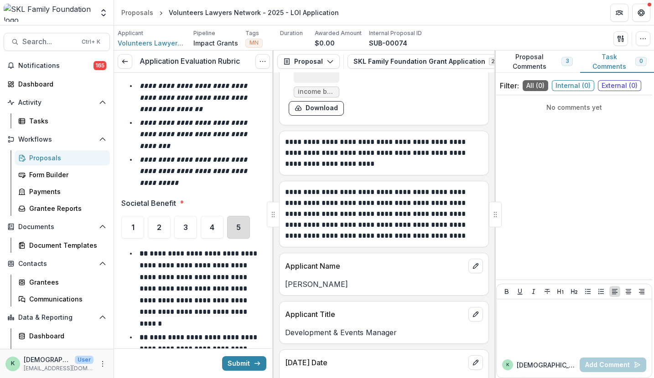
click at [238, 226] on div "5" at bounding box center [238, 227] width 23 height 23
click at [211, 216] on div "4" at bounding box center [212, 227] width 23 height 23
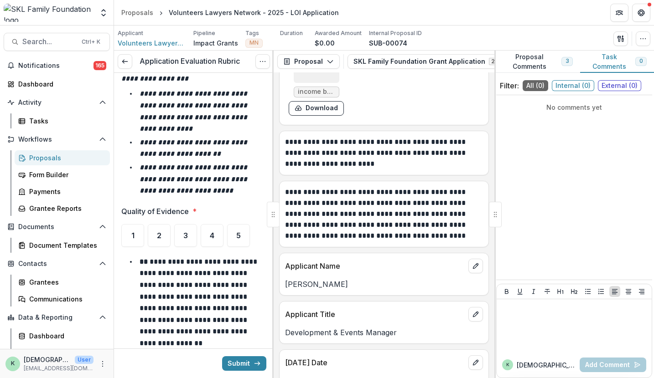
scroll to position [3584, 0]
click at [217, 224] on div "4" at bounding box center [212, 235] width 23 height 23
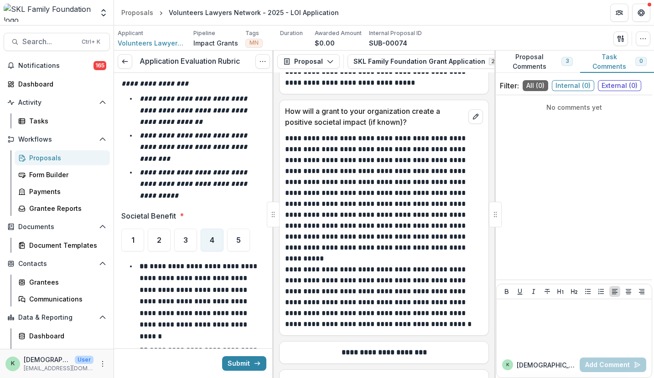
scroll to position [3041, 0]
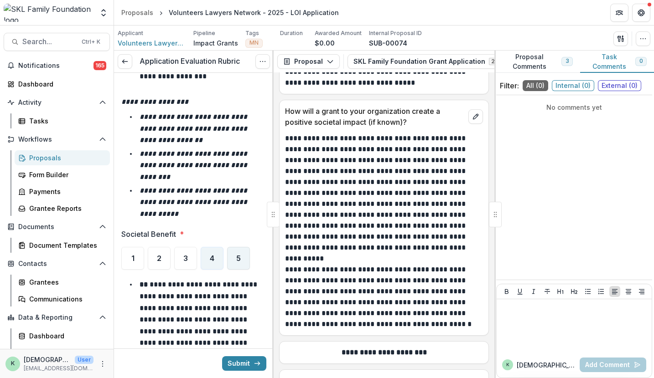
click at [240, 255] on span "5" at bounding box center [238, 258] width 5 height 7
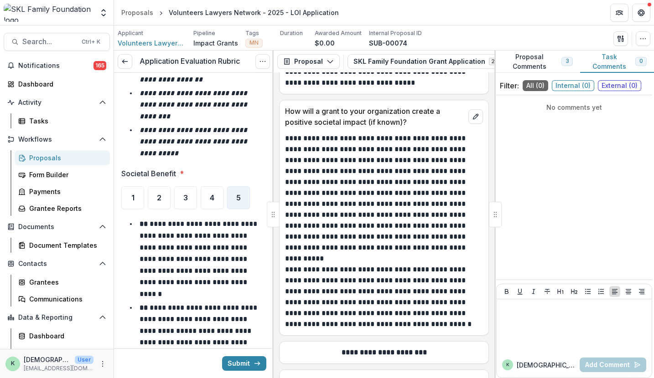
scroll to position [3102, 0]
click at [213, 200] on div "4" at bounding box center [212, 197] width 23 height 23
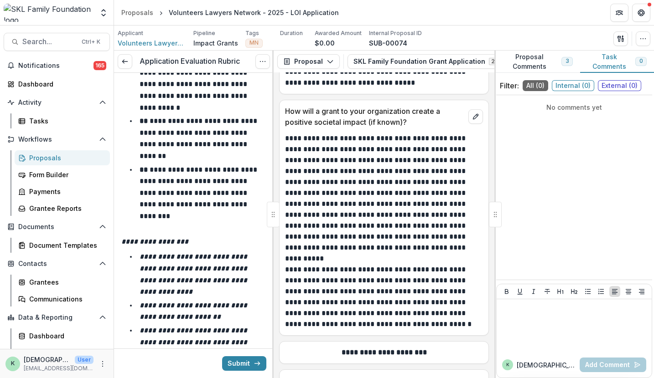
scroll to position [3575, 0]
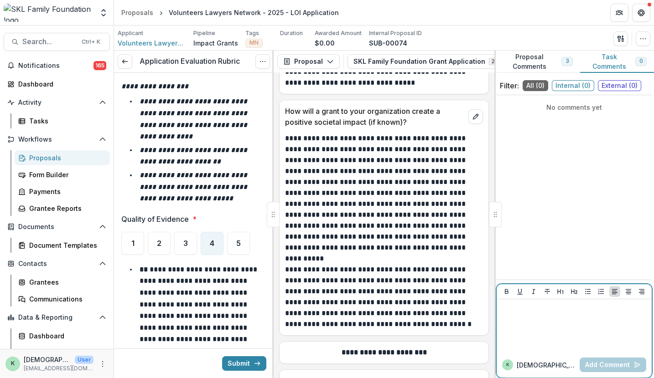
click at [512, 352] on div at bounding box center [573, 325] width 155 height 53
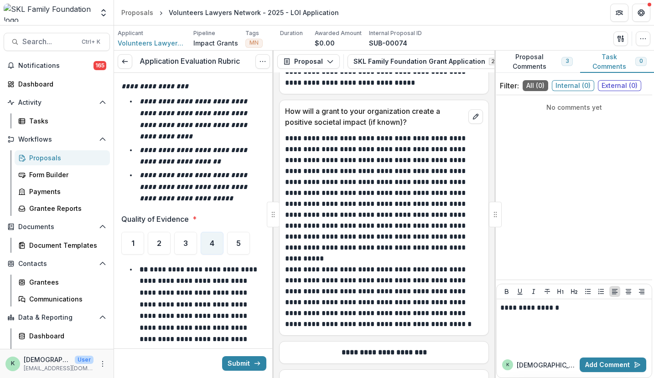
click at [537, 64] on button "Proposal Comments 3" at bounding box center [537, 62] width 86 height 22
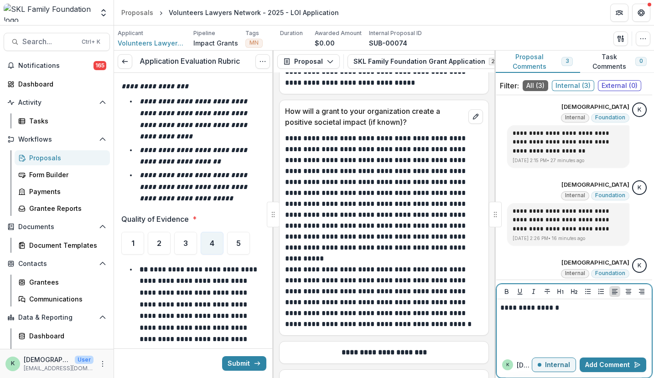
click at [552, 315] on div "**********" at bounding box center [574, 326] width 148 height 46
click at [603, 366] on button "Add Comment" at bounding box center [612, 365] width 67 height 15
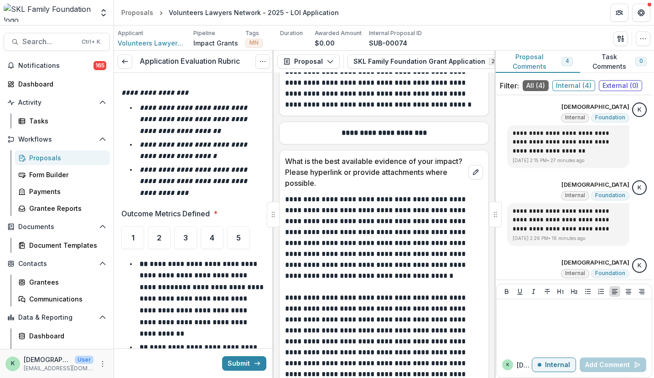
scroll to position [4092, 0]
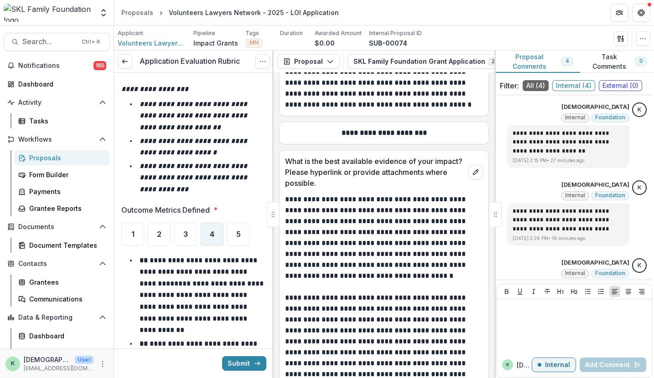
click at [214, 231] on span "4" at bounding box center [212, 234] width 5 height 7
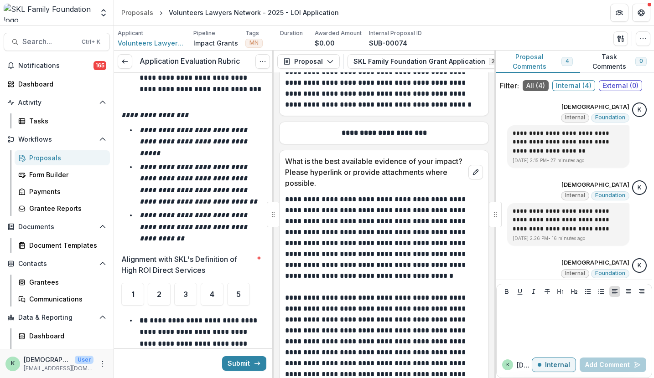
scroll to position [4543, 0]
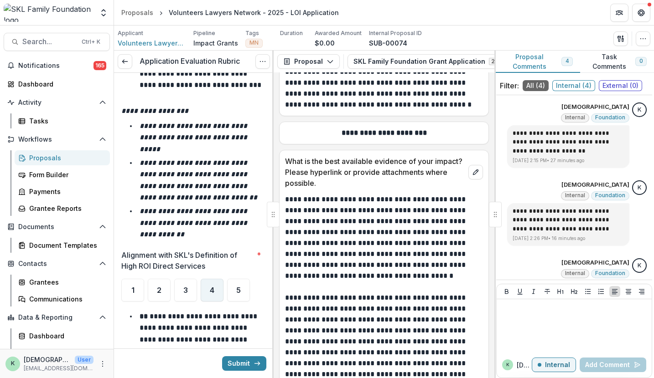
click at [210, 287] on span "4" at bounding box center [212, 290] width 5 height 7
click at [242, 279] on div "5" at bounding box center [238, 290] width 23 height 23
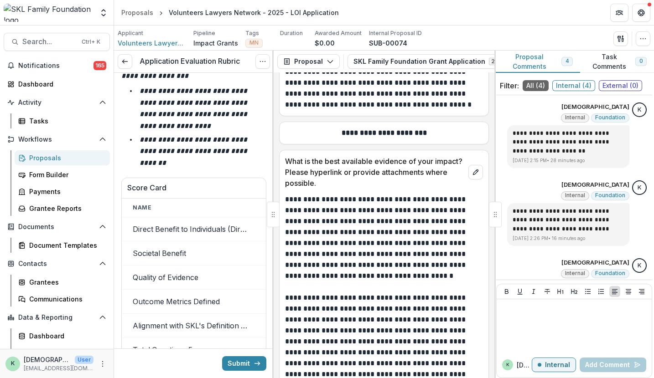
scroll to position [5295, 0]
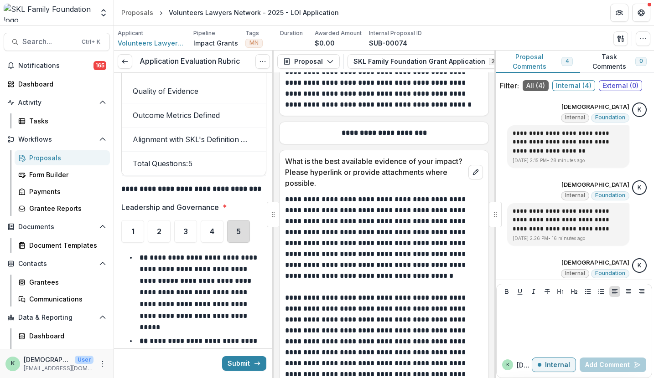
click at [235, 220] on div "5" at bounding box center [238, 231] width 23 height 23
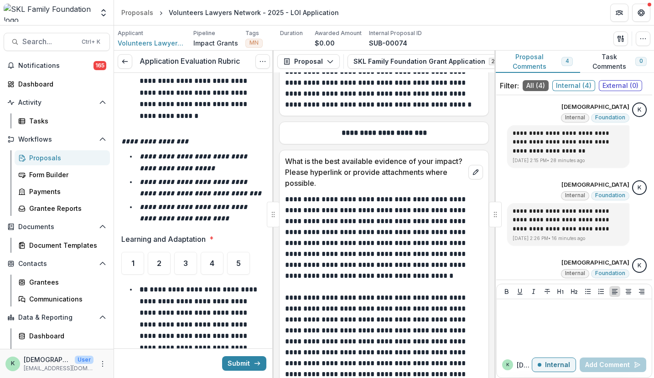
scroll to position [5724, 0]
click at [245, 252] on div "5" at bounding box center [238, 263] width 23 height 23
click at [209, 252] on div "4" at bounding box center [212, 263] width 23 height 23
click at [238, 252] on div "5" at bounding box center [238, 263] width 23 height 23
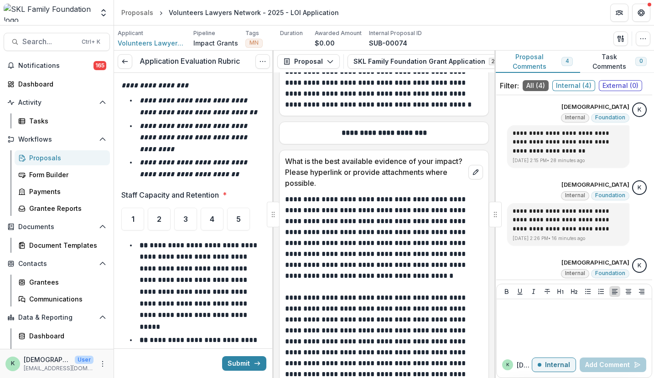
scroll to position [6254, 0]
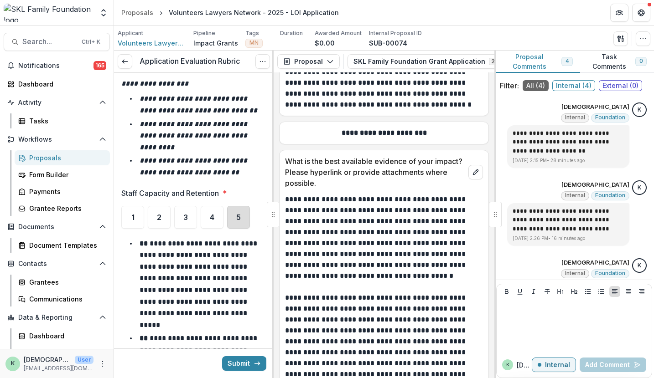
click at [241, 206] on div "5" at bounding box center [238, 217] width 23 height 23
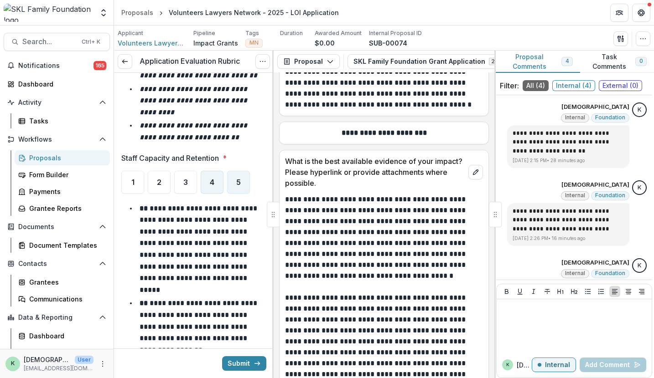
scroll to position [6288, 0]
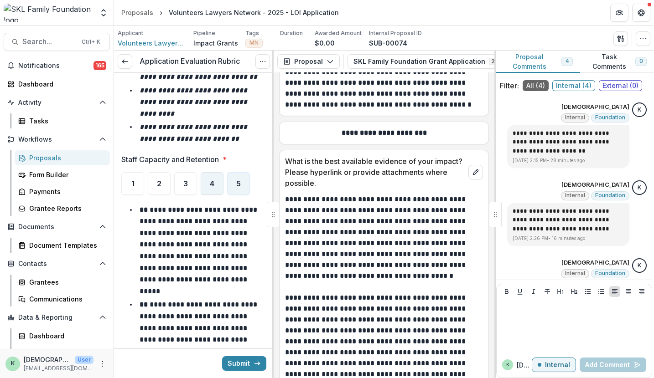
click at [214, 172] on div "4" at bounding box center [212, 183] width 23 height 23
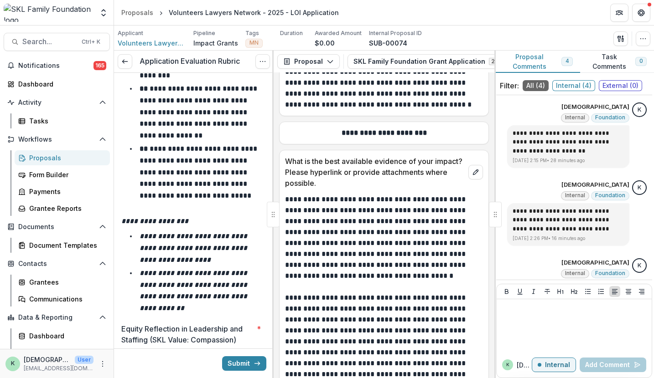
scroll to position [6655, 0]
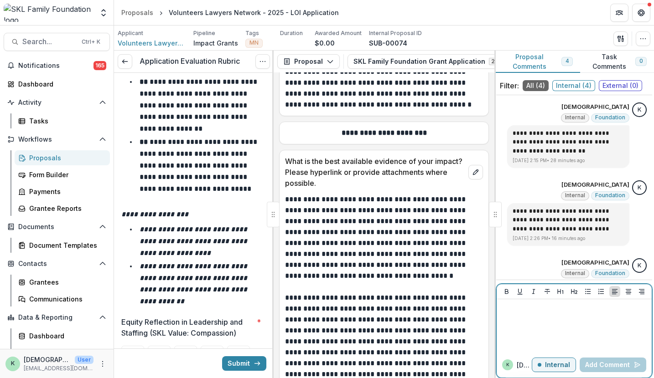
click at [526, 343] on div at bounding box center [574, 326] width 148 height 46
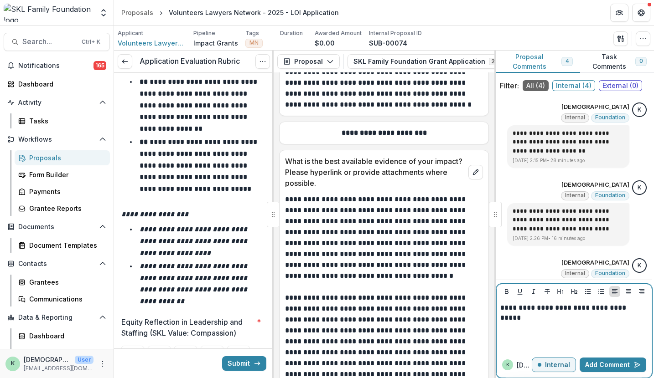
click at [630, 312] on p "**********" at bounding box center [572, 308] width 145 height 10
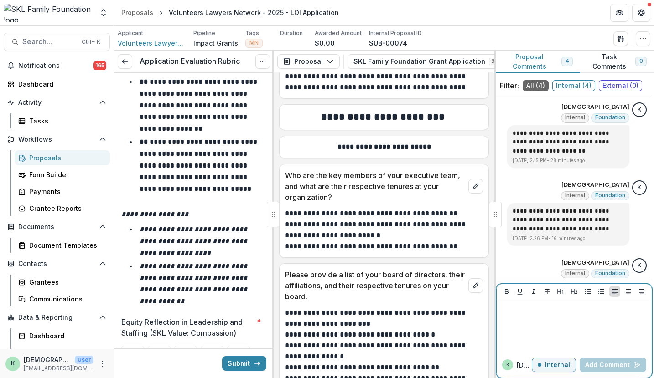
scroll to position [3942, 0]
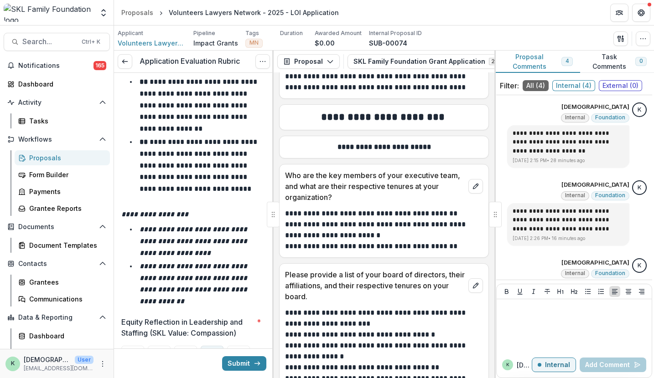
click at [208, 346] on div "4" at bounding box center [212, 357] width 23 height 23
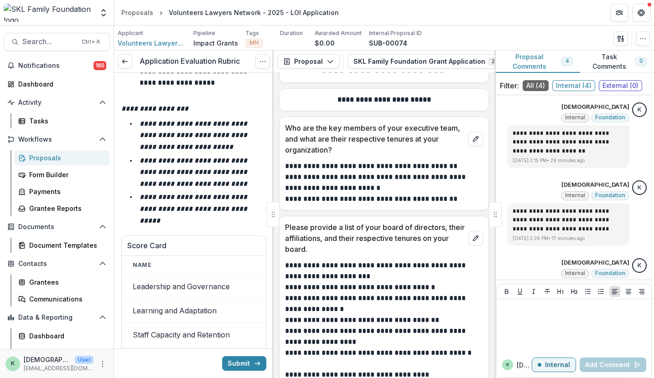
scroll to position [7420, 0]
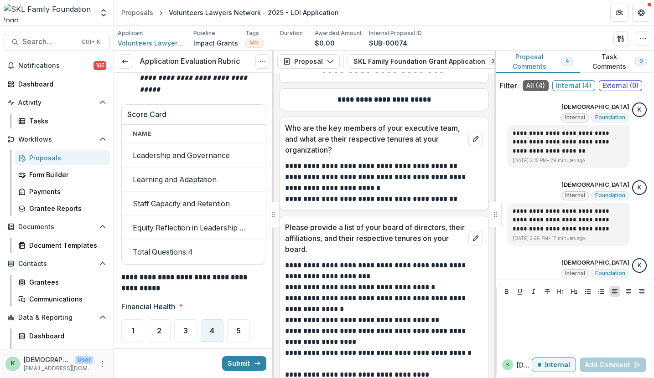
click at [212, 320] on div "4" at bounding box center [212, 331] width 23 height 23
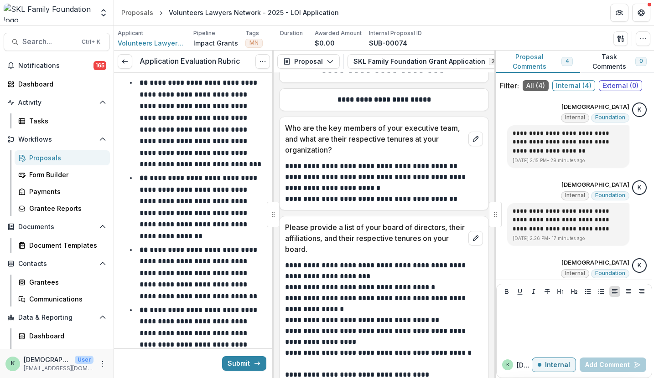
scroll to position [7856, 0]
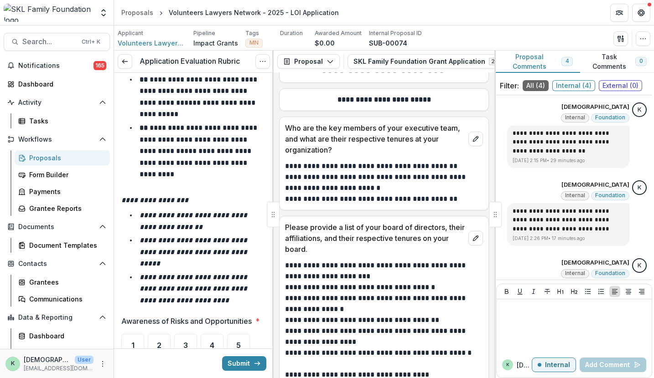
scroll to position [8397, 0]
click at [231, 334] on div "5" at bounding box center [238, 345] width 23 height 23
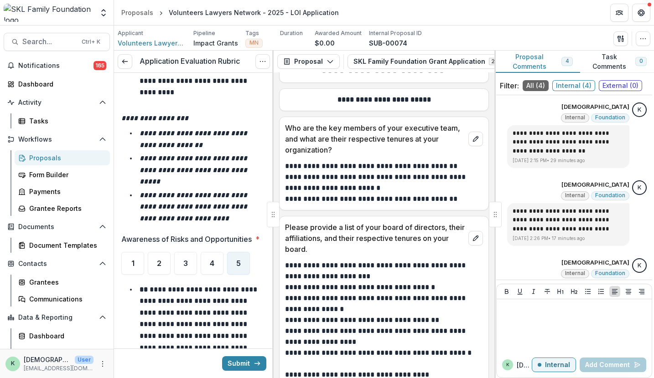
scroll to position [8477, 0]
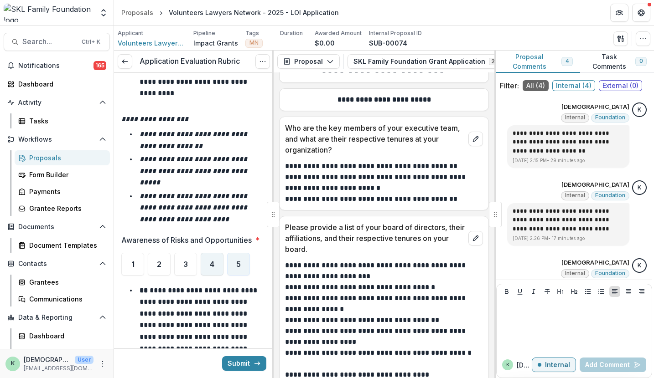
click at [213, 261] on span "4" at bounding box center [212, 264] width 5 height 7
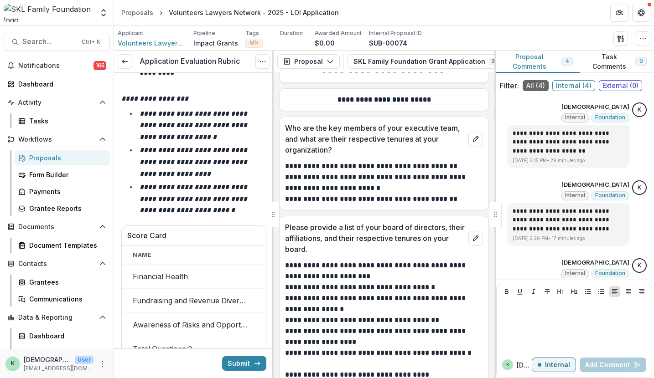
scroll to position [9123, 0]
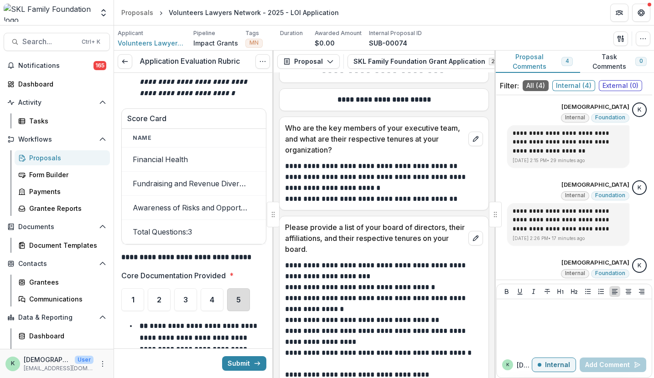
click at [243, 289] on div "5" at bounding box center [238, 300] width 23 height 23
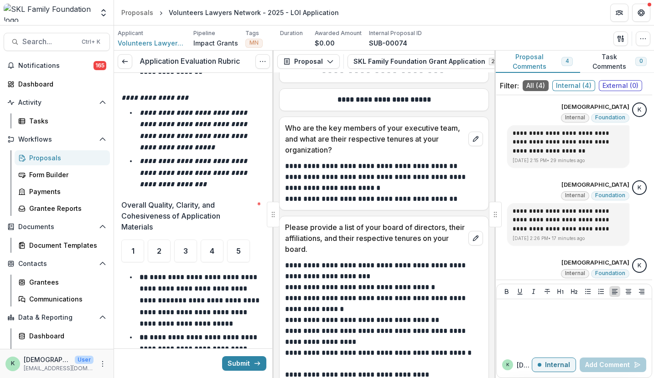
scroll to position [9619, 0]
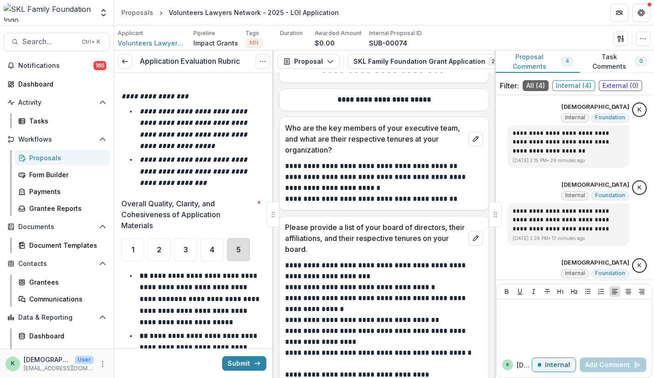
click at [238, 238] on div "5" at bounding box center [238, 249] width 23 height 23
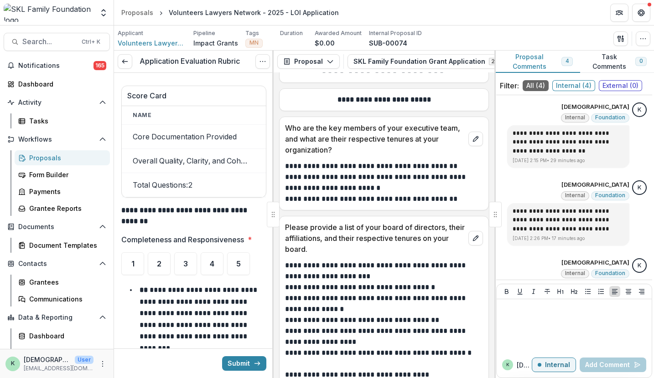
scroll to position [10194, 0]
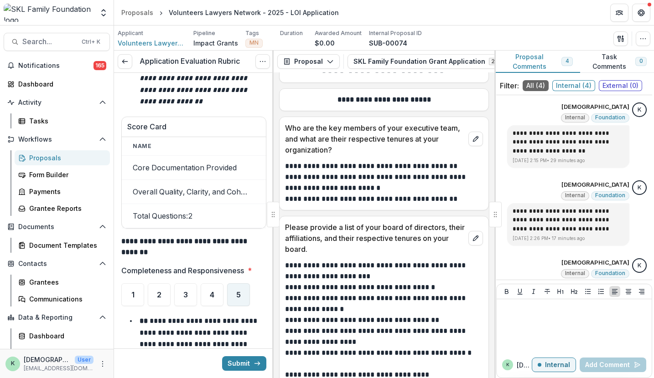
click at [229, 284] on div "5" at bounding box center [238, 295] width 23 height 23
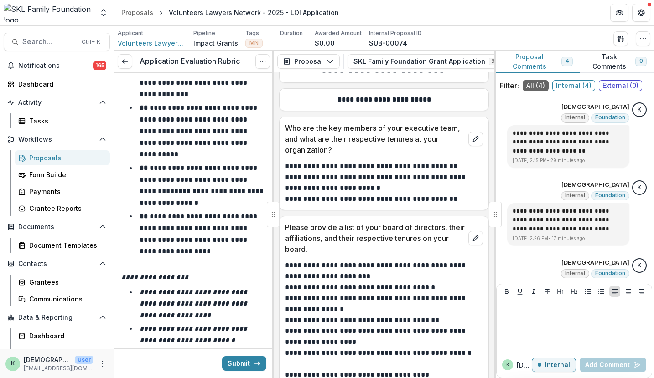
scroll to position [10640, 0]
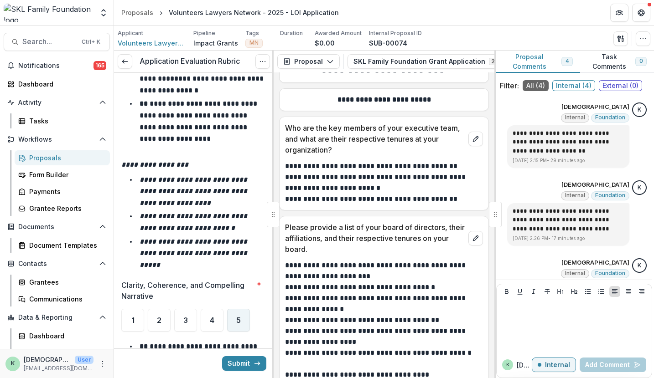
click at [232, 309] on div "5" at bounding box center [238, 320] width 23 height 23
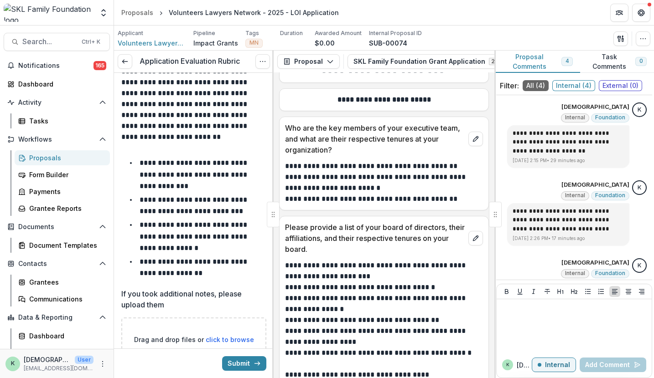
scroll to position [12254, 0]
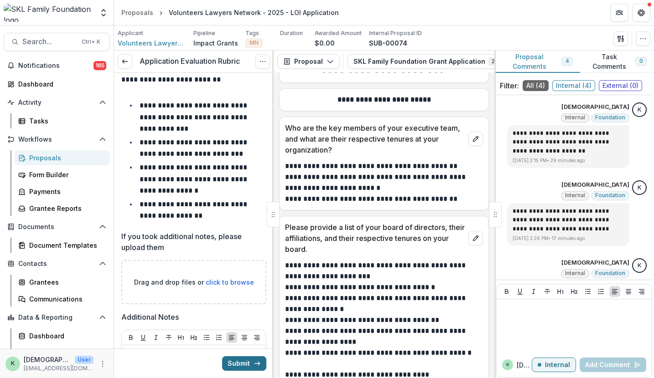
click at [242, 362] on button "Submit" at bounding box center [244, 363] width 44 height 15
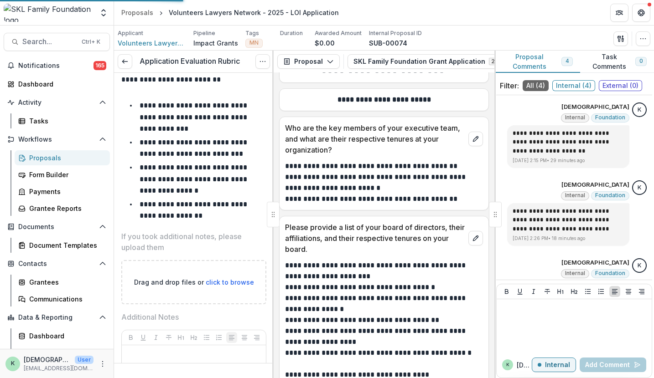
scroll to position [12240, 0]
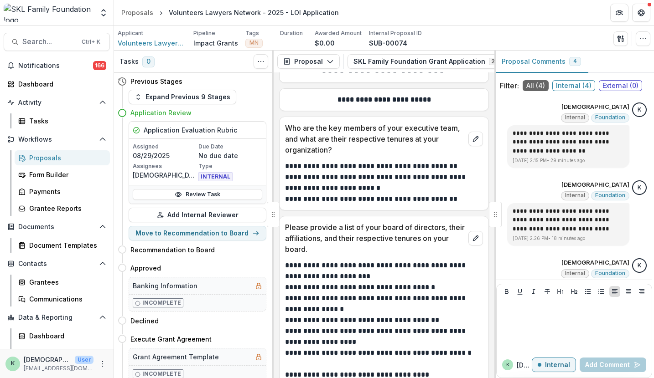
click at [64, 155] on div "Proposals" at bounding box center [65, 158] width 73 height 10
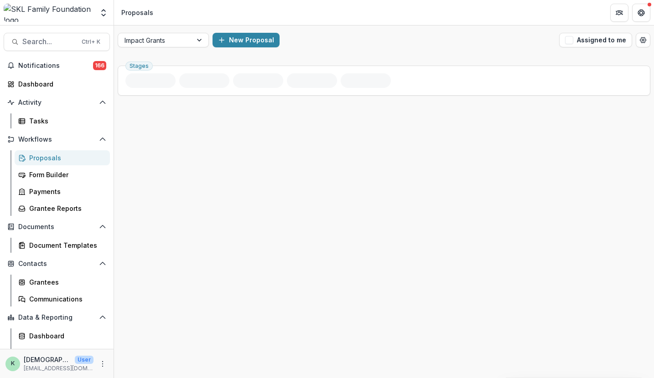
click at [64, 157] on div "Proposals" at bounding box center [65, 158] width 73 height 10
click at [35, 160] on div "Proposals" at bounding box center [65, 158] width 73 height 10
click at [342, 142] on div at bounding box center [383, 132] width 531 height 20
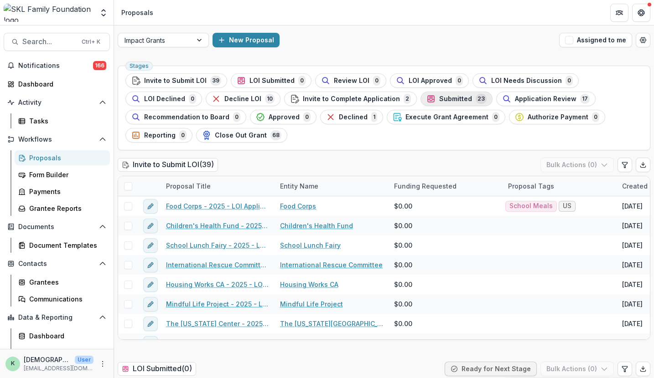
click at [456, 98] on span "Submitted" at bounding box center [455, 99] width 33 height 8
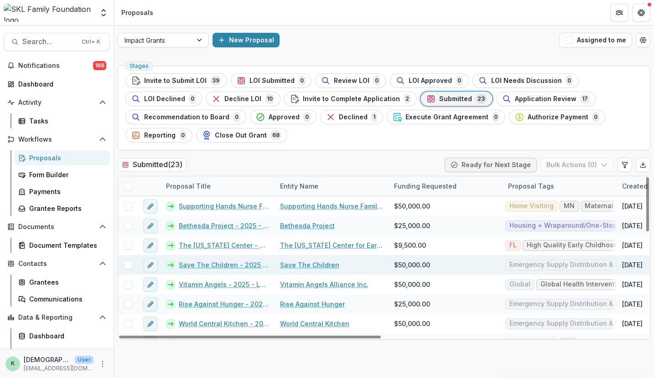
click at [243, 266] on link "Save The Children - 2025 - LOI Application" at bounding box center [224, 265] width 90 height 10
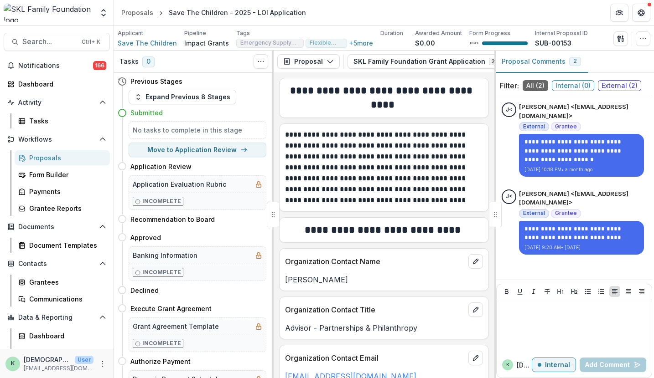
click at [387, 211] on div "**********" at bounding box center [384, 168] width 210 height 88
click at [191, 150] on button "Move to Application Review" at bounding box center [198, 150] width 138 height 15
select select "**********"
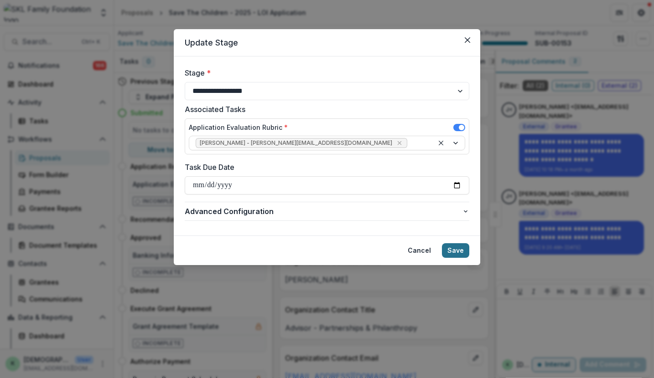
click at [457, 254] on button "Save" at bounding box center [455, 250] width 27 height 15
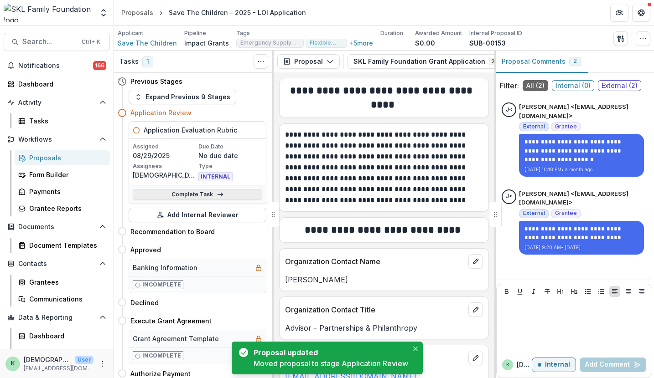
click at [198, 189] on link "Complete Task" at bounding box center [197, 194] width 129 height 11
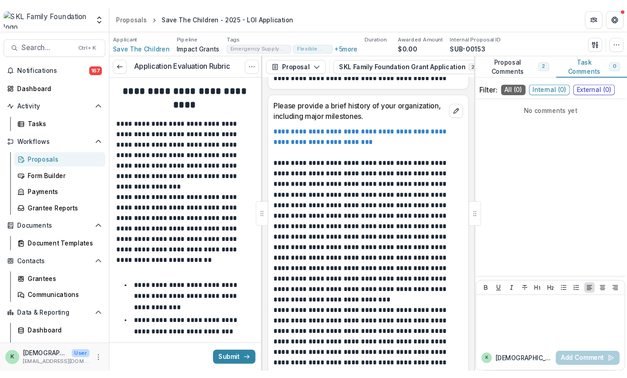
scroll to position [690, 0]
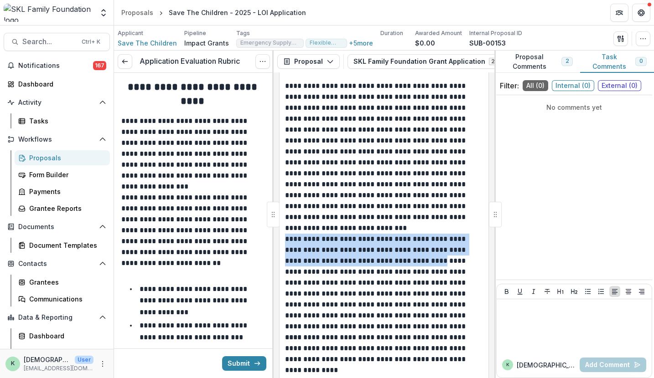
drag, startPoint x: 428, startPoint y: 259, endPoint x: 282, endPoint y: 235, distance: 147.8
click at [282, 235] on div "**********" at bounding box center [383, 316] width 209 height 536
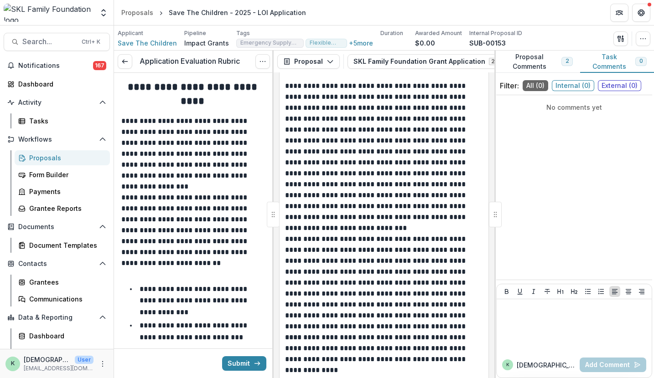
click at [172, 212] on p "**********" at bounding box center [192, 230] width 142 height 77
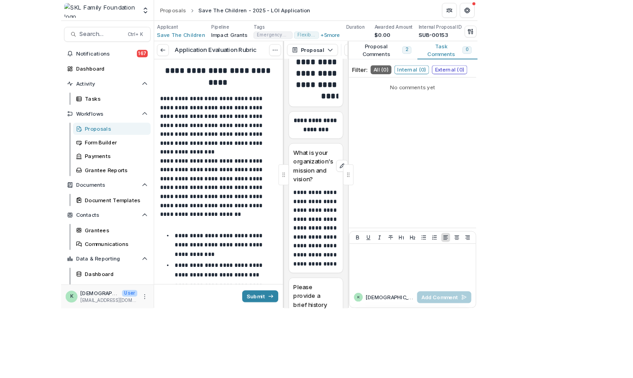
scroll to position [1684, 0]
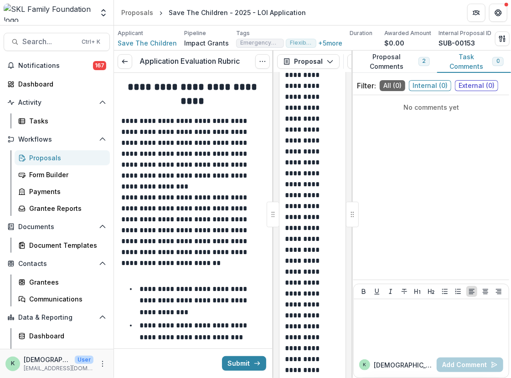
click at [177, 215] on p "**********" at bounding box center [192, 230] width 142 height 77
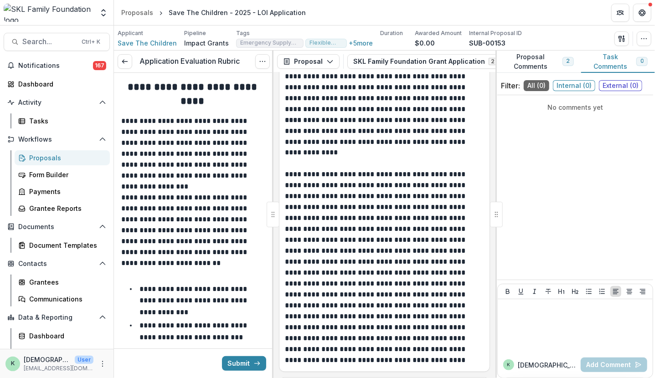
scroll to position [909, 0]
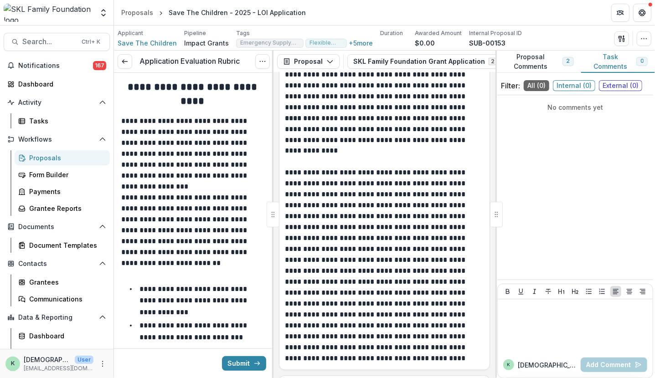
click at [398, 172] on p "**********" at bounding box center [383, 266] width 197 height 197
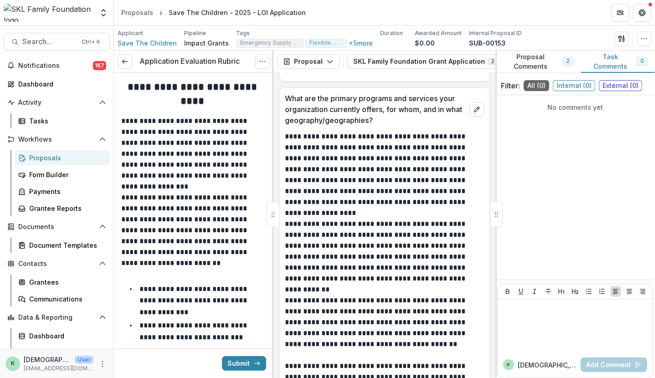
scroll to position [1246, 0]
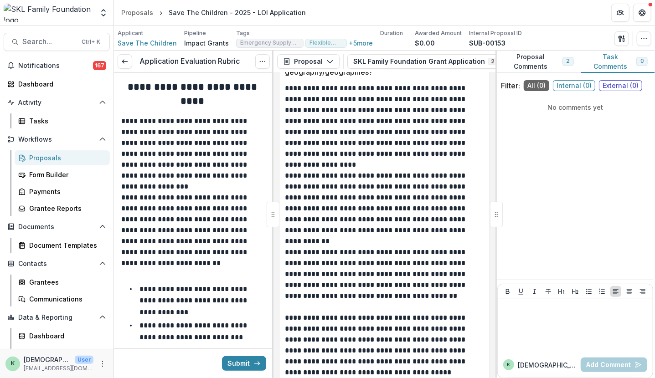
click at [303, 352] on p "**********" at bounding box center [383, 346] width 197 height 66
click at [516, 324] on div at bounding box center [575, 326] width 148 height 46
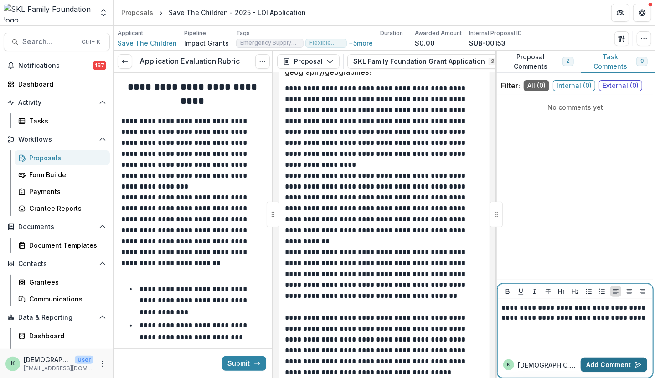
click at [600, 363] on button "Add Comment" at bounding box center [614, 365] width 67 height 15
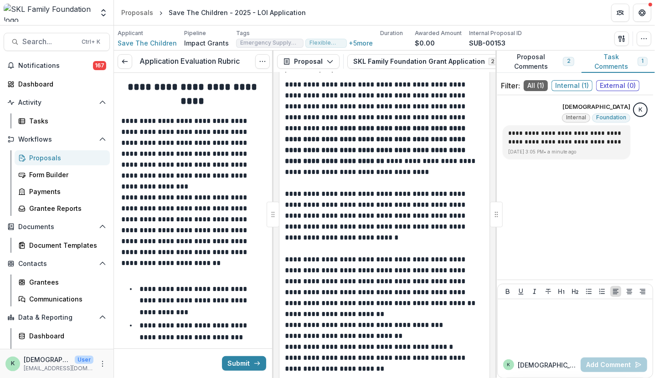
scroll to position [2369, 0]
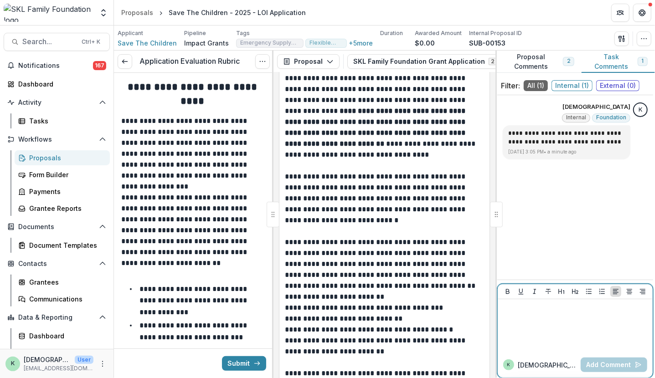
click at [552, 338] on div at bounding box center [575, 326] width 148 height 46
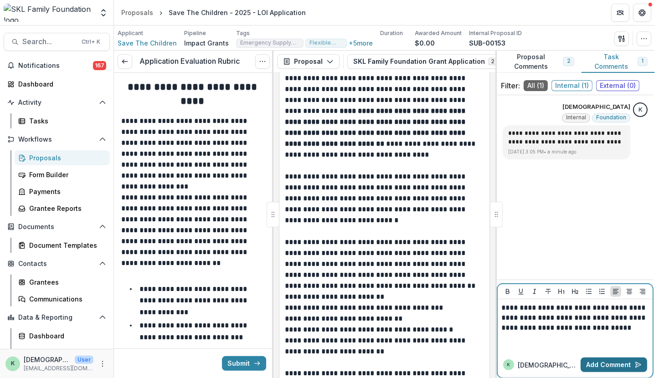
click at [618, 367] on button "Add Comment" at bounding box center [614, 365] width 67 height 15
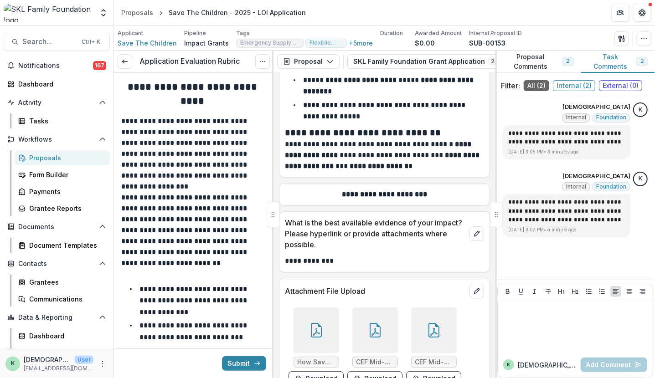
scroll to position [3872, 0]
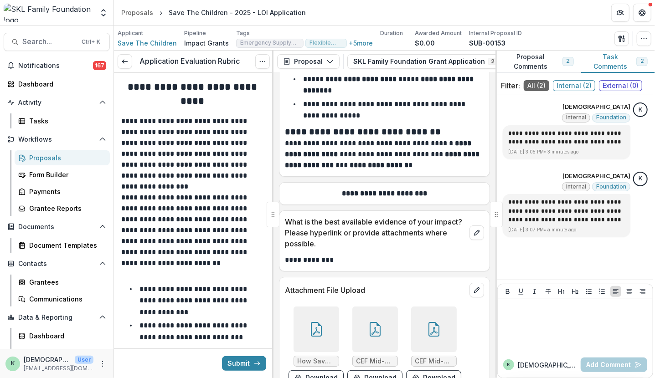
click at [311, 307] on div at bounding box center [317, 330] width 46 height 46
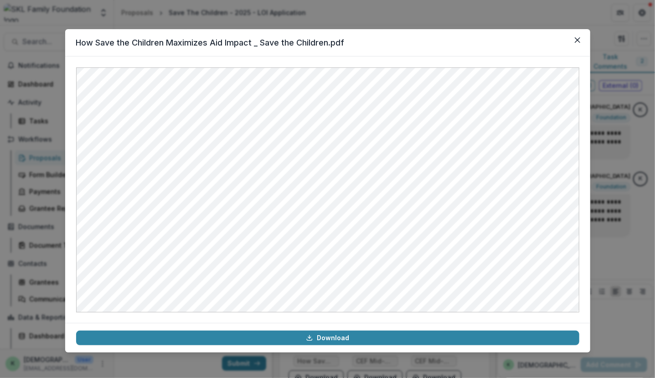
click at [640, 94] on div "How Save the Children Maximizes Aid Impact _ Save the Children.pdf Download" at bounding box center [327, 189] width 655 height 378
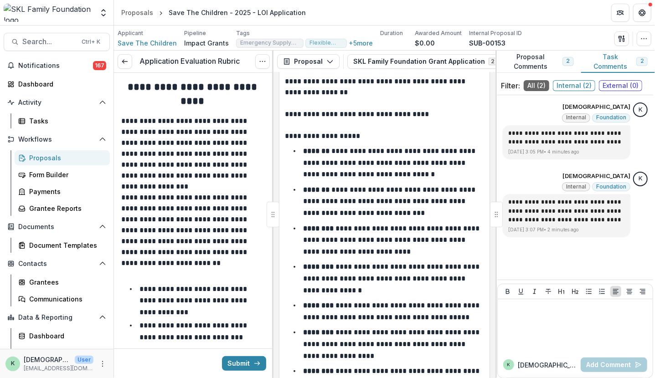
scroll to position [4325, 0]
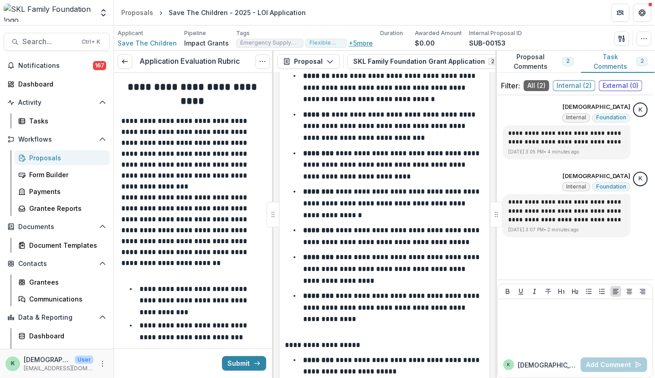
click at [351, 41] on button "+ 5 more" at bounding box center [361, 43] width 24 height 8
click at [363, 277] on li "**********" at bounding box center [390, 269] width 188 height 35
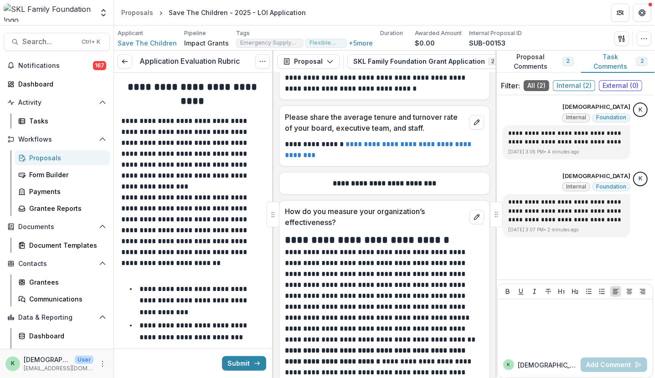
scroll to position [6879, 0]
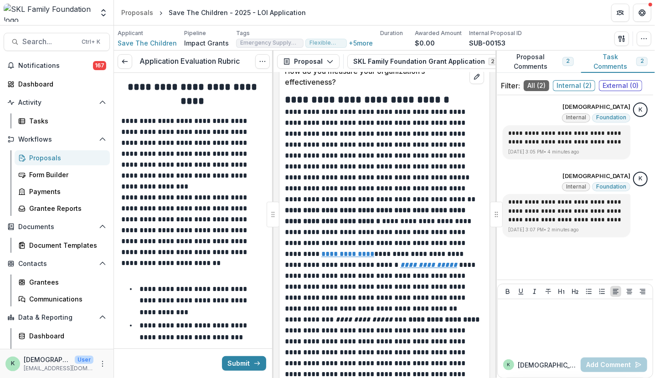
click at [444, 262] on u "**********" at bounding box center [428, 265] width 57 height 7
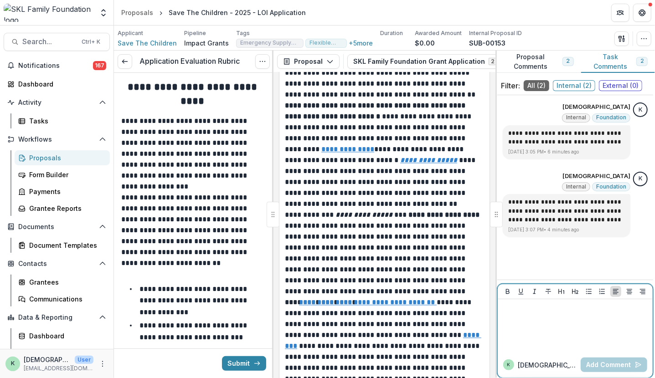
click at [580, 340] on div at bounding box center [575, 326] width 148 height 46
click at [617, 366] on button "Add Comment" at bounding box center [614, 365] width 67 height 15
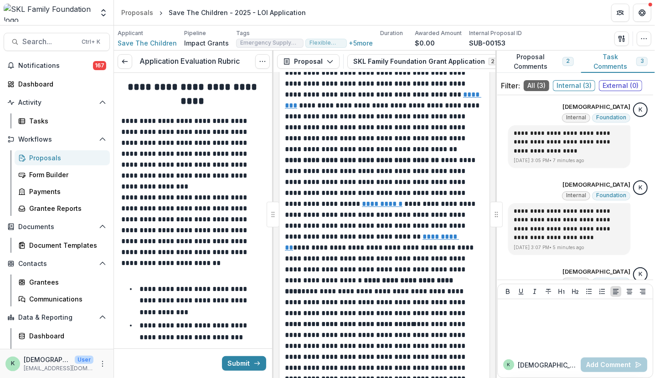
scroll to position [38, 0]
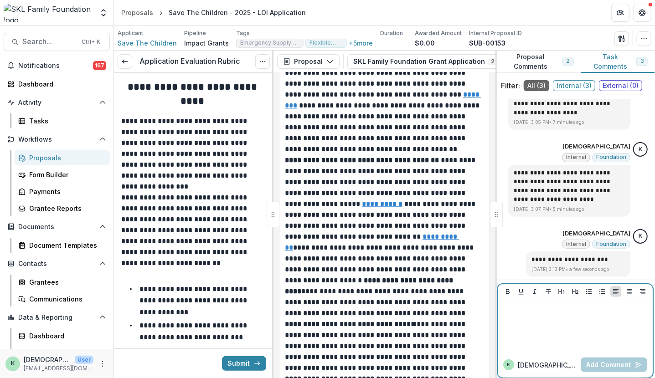
click at [584, 342] on div at bounding box center [575, 326] width 148 height 46
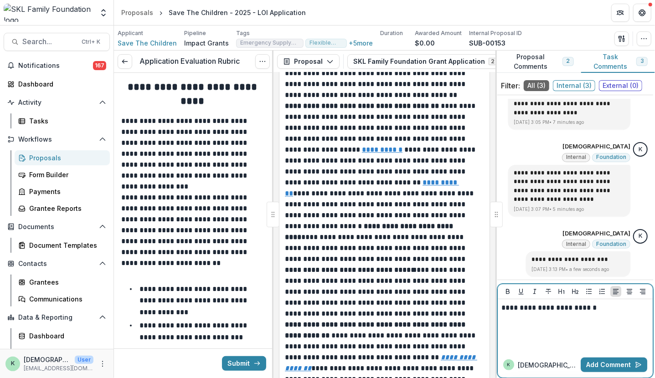
scroll to position [7379, 0]
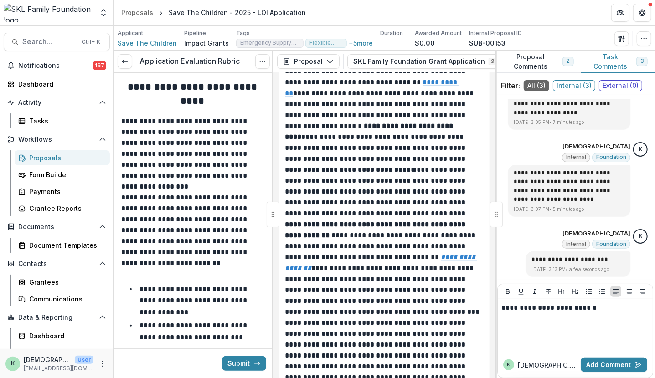
click at [451, 254] on u "**********" at bounding box center [381, 263] width 192 height 18
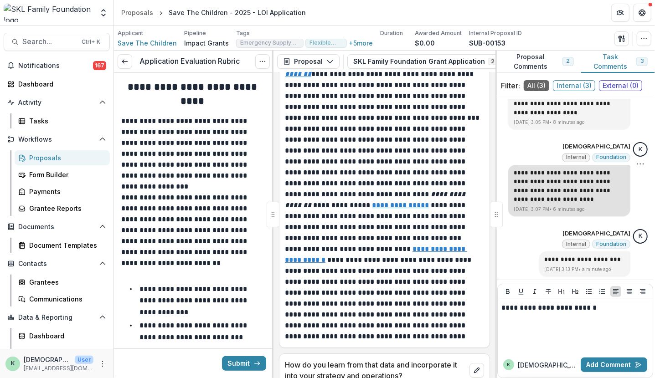
scroll to position [26, 0]
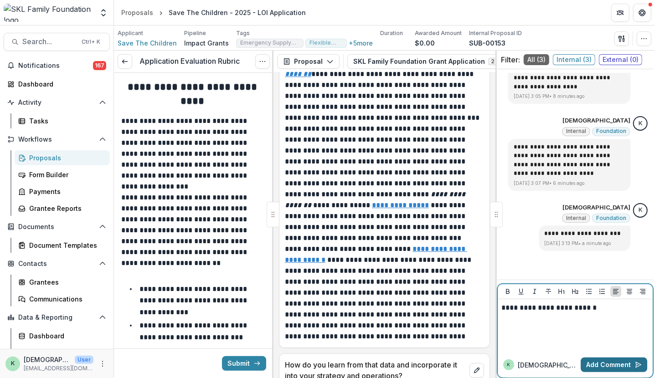
click at [615, 363] on button "Add Comment" at bounding box center [614, 365] width 67 height 15
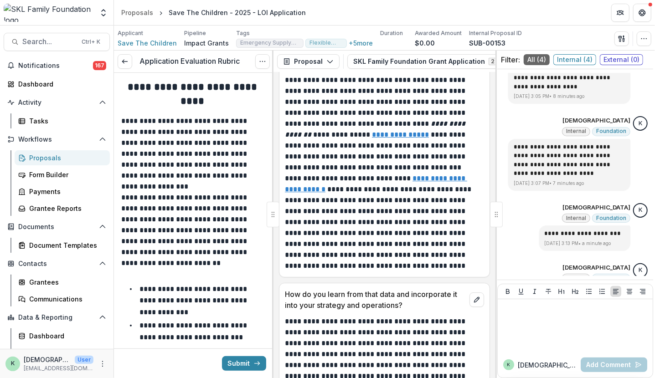
scroll to position [7666, 0]
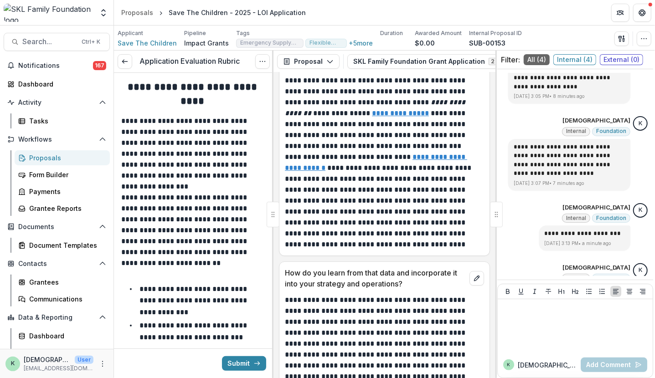
click at [424, 154] on u "**********" at bounding box center [376, 163] width 182 height 18
click at [577, 340] on div at bounding box center [575, 326] width 148 height 46
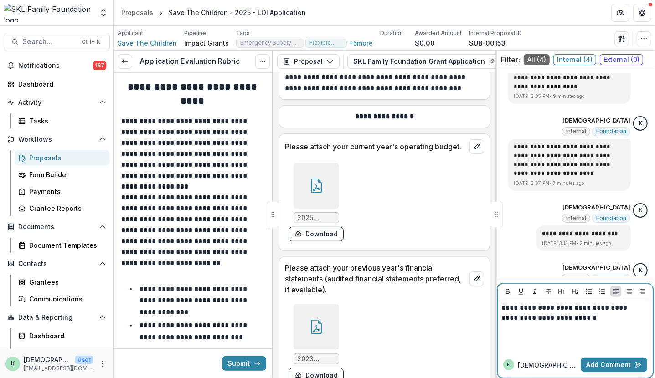
scroll to position [7965, 0]
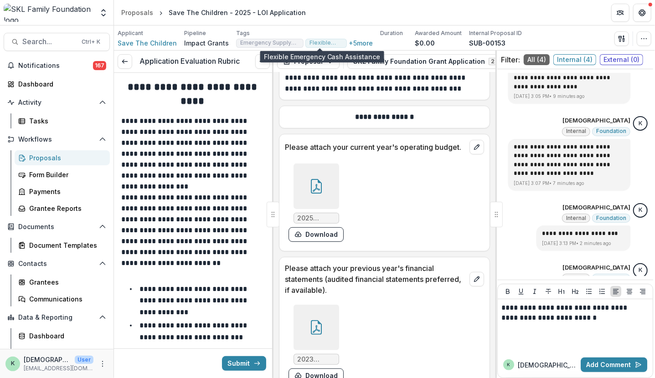
click at [336, 41] on span "Flexible Emergency Cash Assistance" at bounding box center [325, 43] width 41 height 9
click at [349, 41] on button "+ 5 more" at bounding box center [361, 43] width 24 height 8
click at [410, 207] on div "2025 Budget - One Pager Fiscal Budget.pdf Download" at bounding box center [384, 203] width 199 height 86
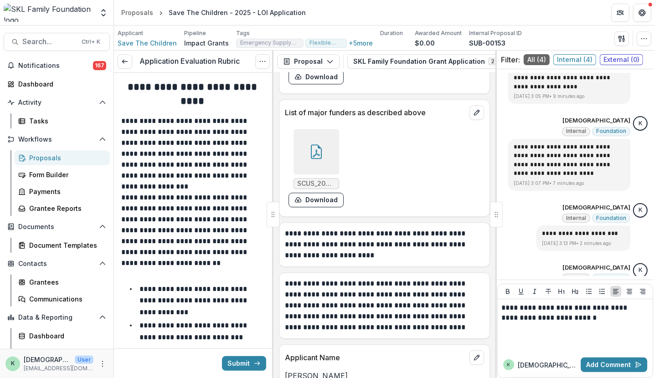
scroll to position [9349, 0]
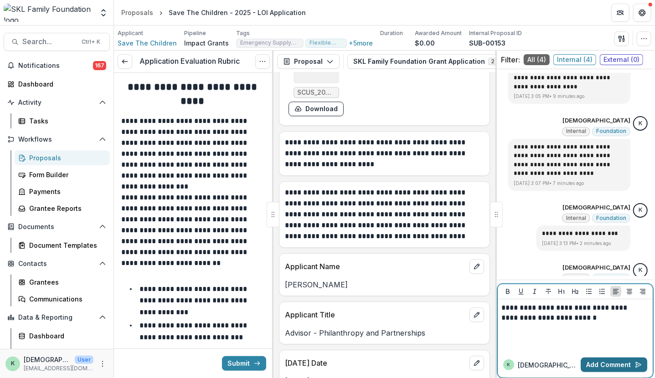
click at [600, 363] on button "Add Comment" at bounding box center [614, 365] width 67 height 15
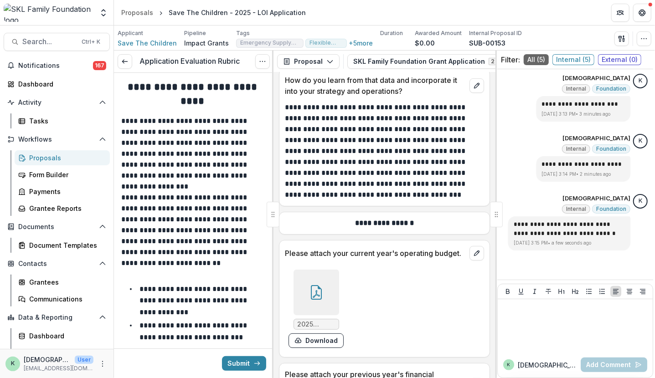
scroll to position [7857, 0]
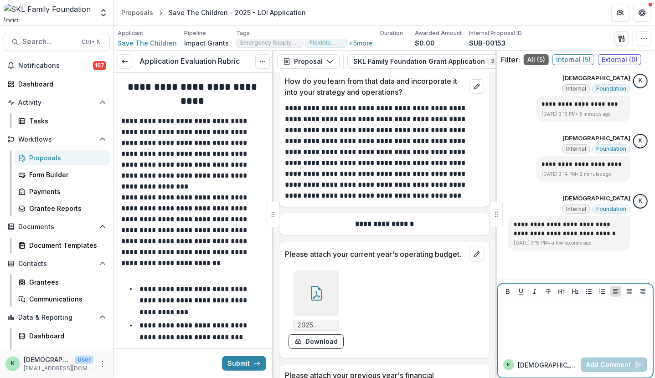
click at [537, 322] on div at bounding box center [575, 326] width 148 height 46
click at [600, 365] on button "Add Comment" at bounding box center [614, 365] width 67 height 15
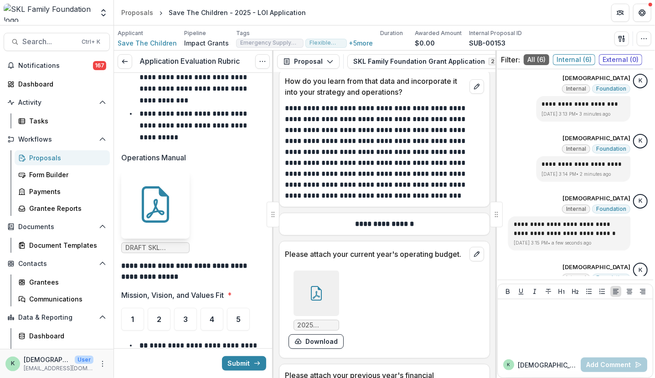
scroll to position [534, 0]
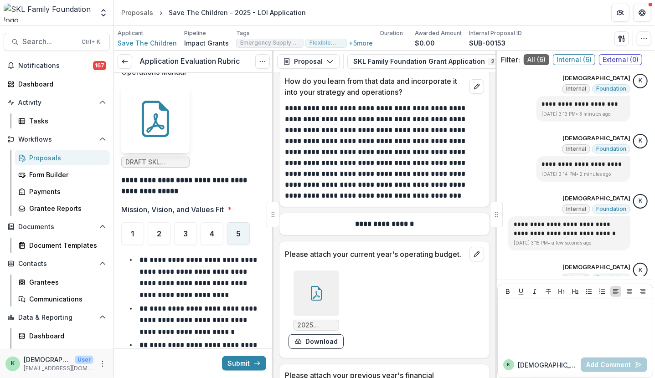
click at [243, 225] on div "5" at bounding box center [238, 233] width 23 height 23
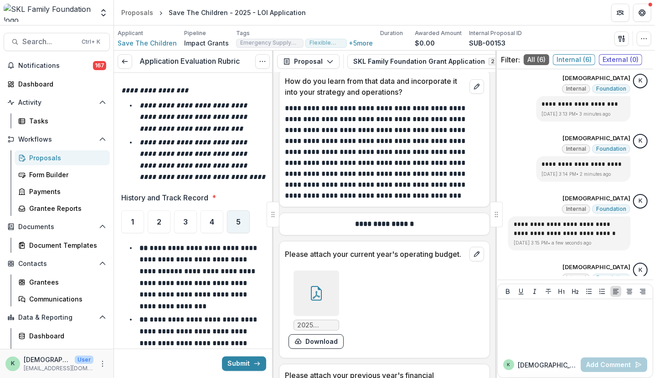
click at [232, 226] on div "5" at bounding box center [238, 222] width 23 height 23
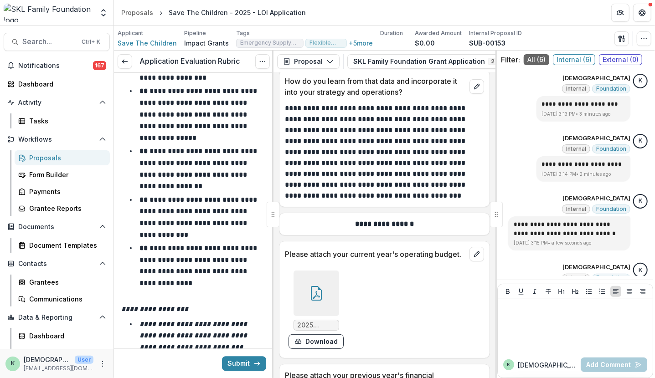
scroll to position [1327, 0]
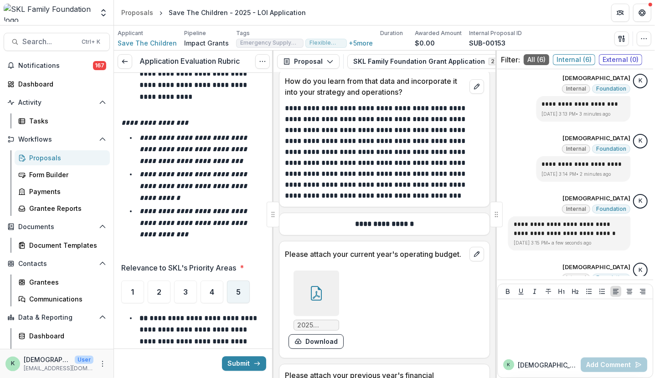
click at [237, 291] on span "5" at bounding box center [238, 292] width 5 height 7
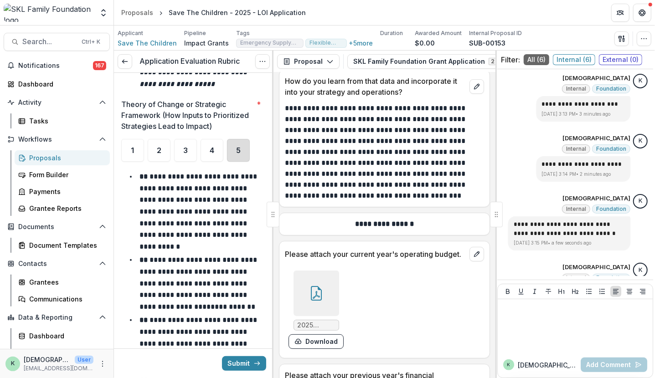
click at [245, 151] on div "5" at bounding box center [238, 150] width 23 height 23
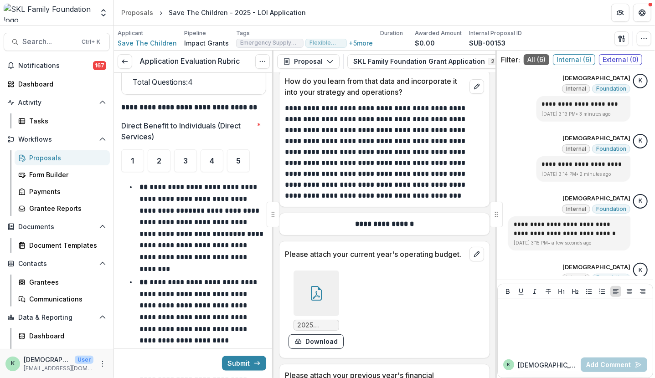
scroll to position [2609, 0]
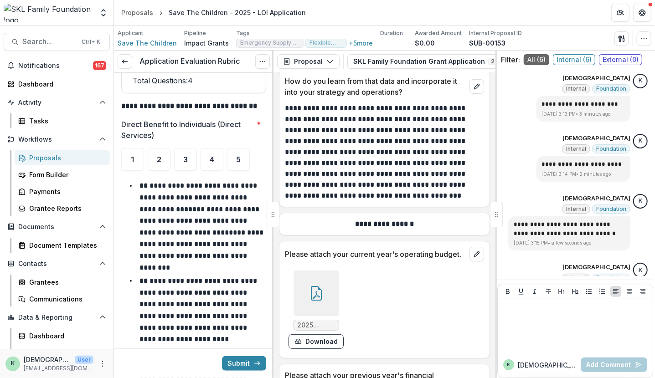
click at [250, 152] on ul "1 2 3 4 5" at bounding box center [193, 159] width 145 height 23
click at [243, 159] on div "5" at bounding box center [238, 159] width 23 height 23
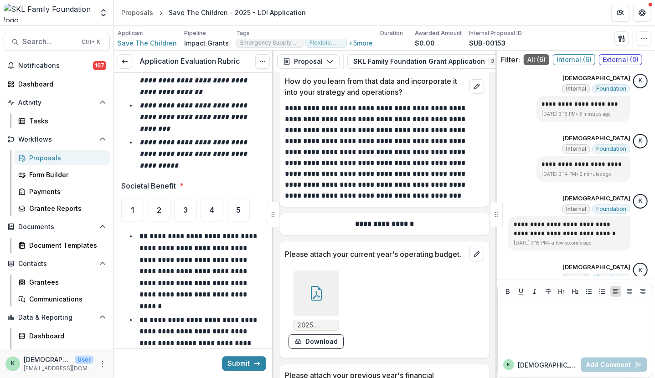
scroll to position [3101, 0]
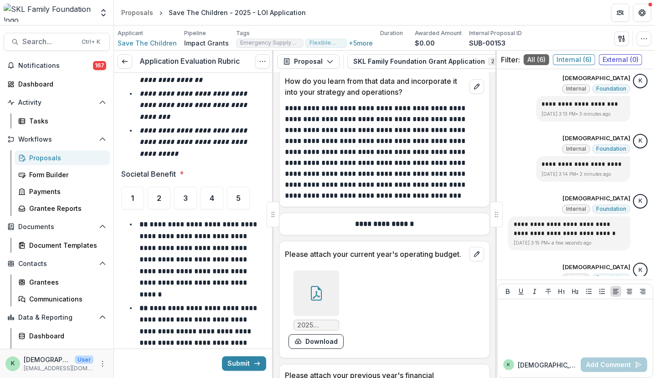
click at [248, 203] on label "5" at bounding box center [238, 198] width 23 height 23
click at [248, 196] on div "5" at bounding box center [238, 198] width 23 height 23
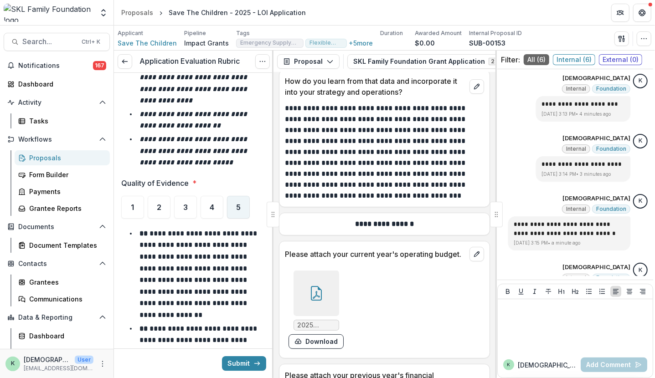
scroll to position [3612, 0]
click at [241, 196] on div "5" at bounding box center [238, 207] width 23 height 23
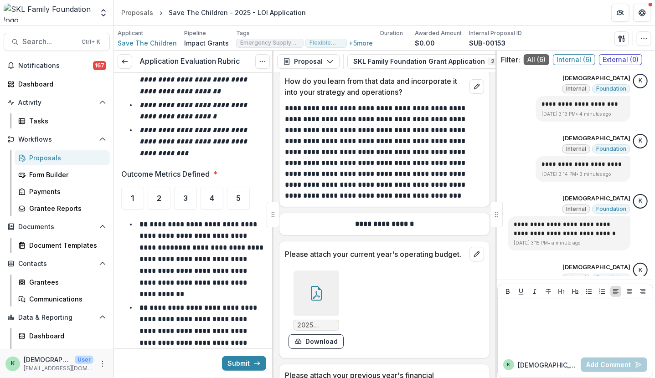
scroll to position [4173, 0]
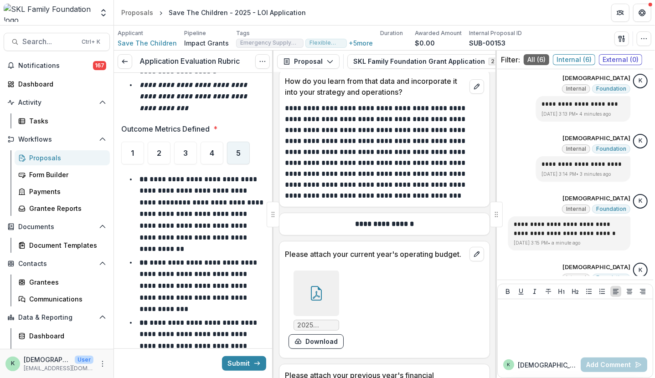
click at [237, 150] on span "5" at bounding box center [238, 153] width 5 height 7
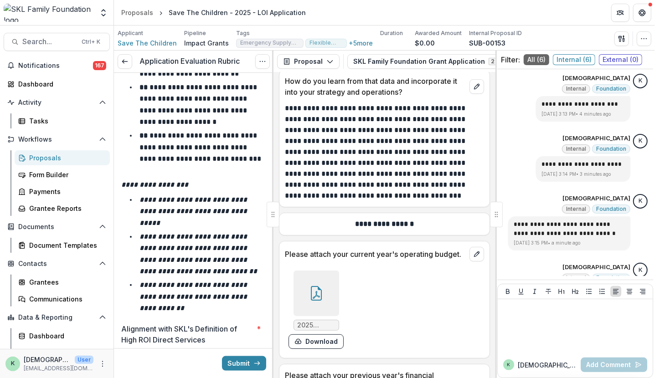
scroll to position [4628, 0]
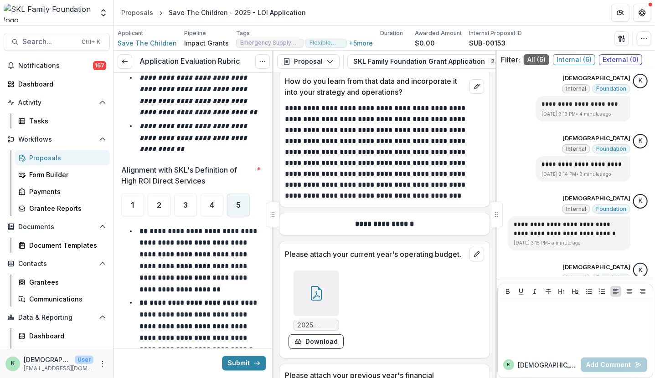
click at [233, 194] on div "5" at bounding box center [238, 205] width 23 height 23
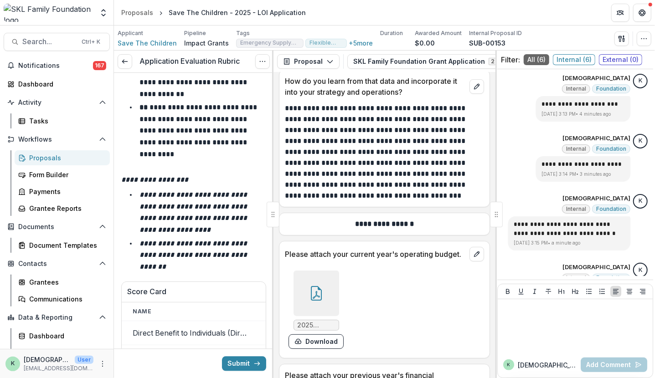
scroll to position [5238, 0]
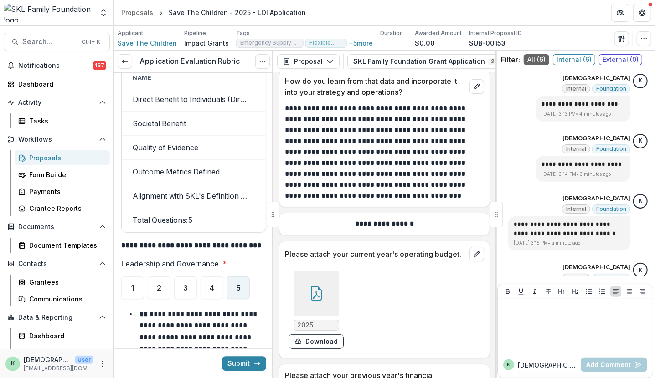
click at [236, 277] on div "5" at bounding box center [238, 288] width 23 height 23
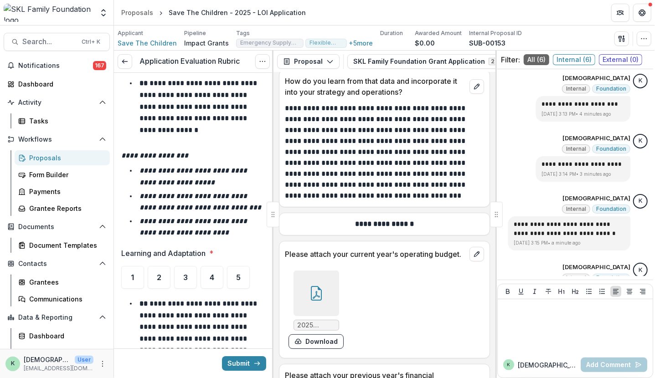
scroll to position [5716, 0]
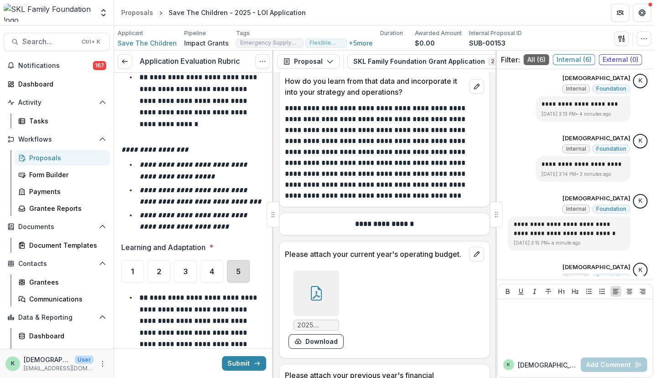
click at [239, 260] on div "5" at bounding box center [238, 271] width 23 height 23
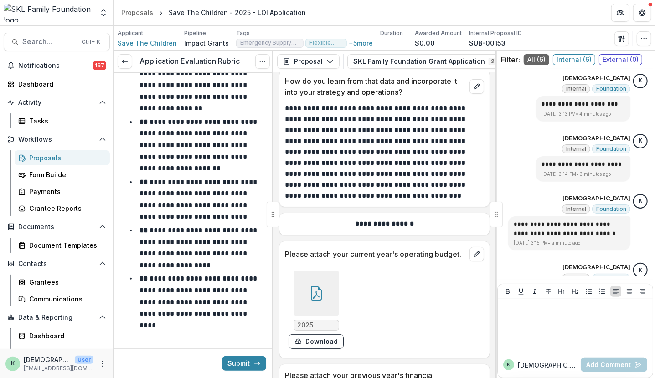
scroll to position [6181, 0]
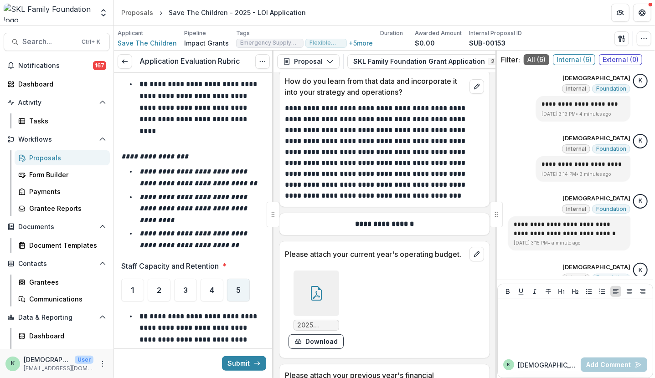
click at [247, 279] on div "5" at bounding box center [238, 290] width 23 height 23
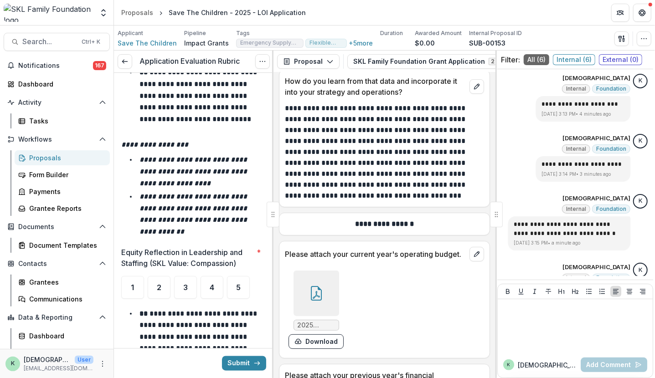
scroll to position [6730, 0]
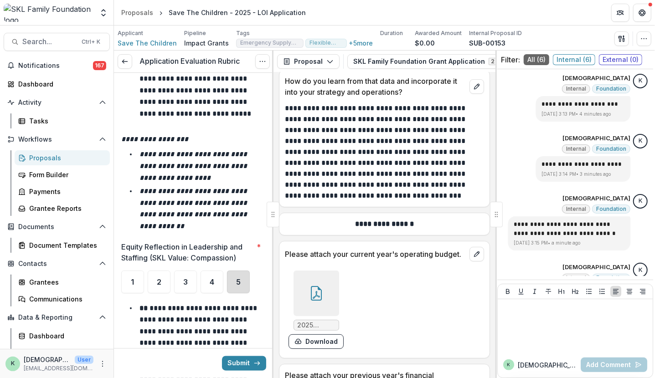
click at [238, 271] on div "5" at bounding box center [238, 282] width 23 height 23
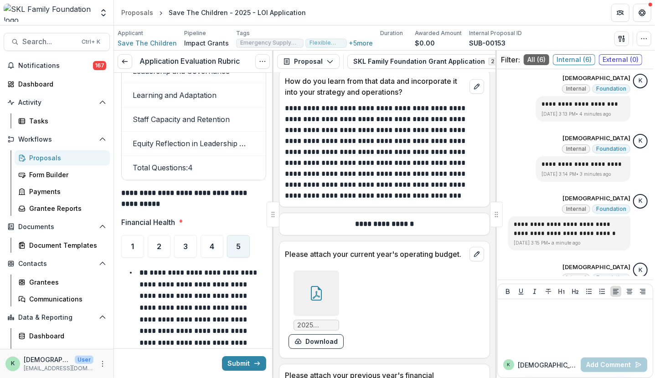
scroll to position [7506, 0]
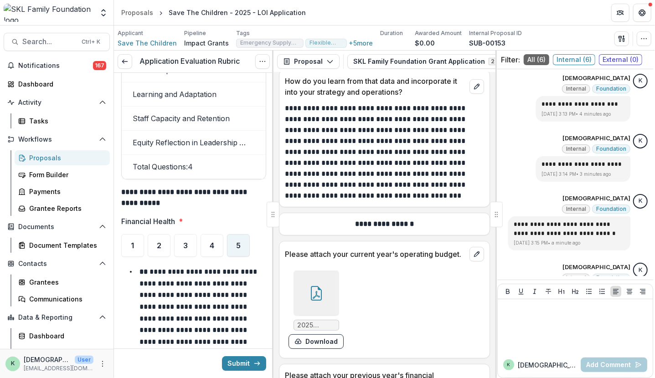
click at [237, 242] on span "5" at bounding box center [238, 245] width 5 height 7
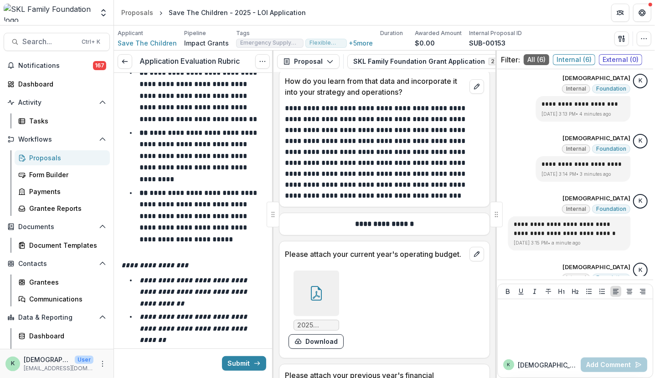
click at [232, 374] on div "5" at bounding box center [238, 385] width 23 height 23
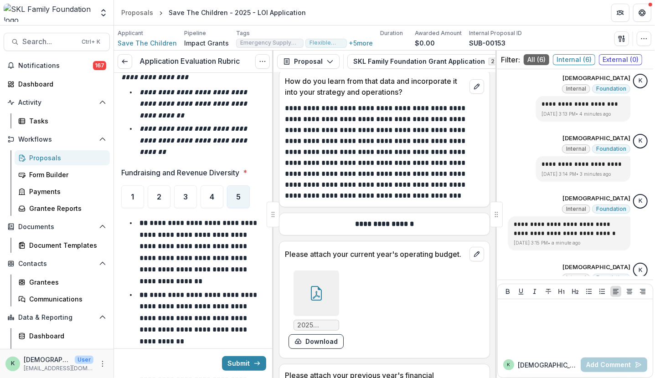
scroll to position [8060, 0]
click at [210, 194] on span "4" at bounding box center [212, 197] width 5 height 7
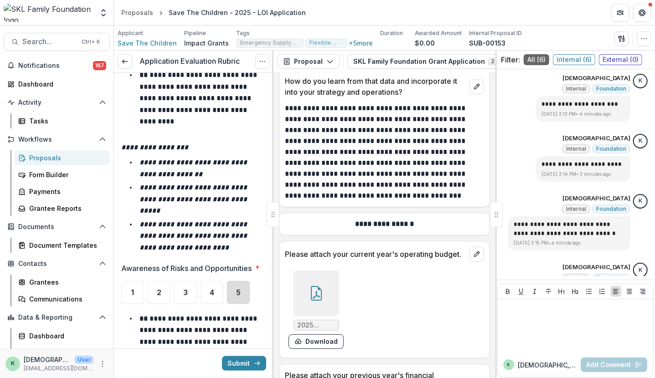
click at [235, 281] on div "5" at bounding box center [238, 292] width 23 height 23
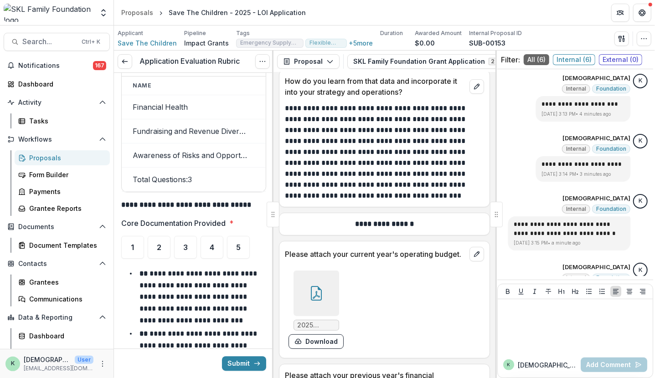
scroll to position [9175, 0]
click at [236, 237] on div "5" at bounding box center [238, 248] width 23 height 23
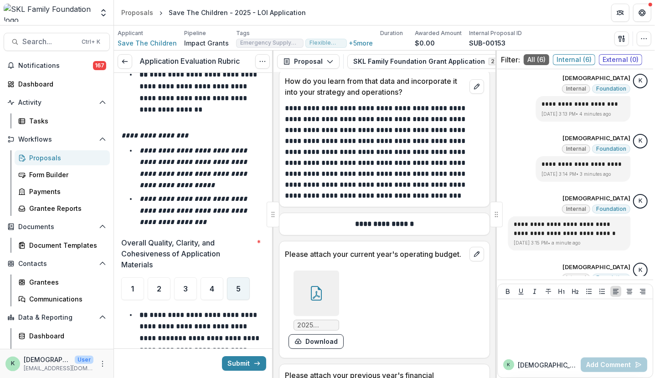
click at [237, 278] on div "5" at bounding box center [238, 289] width 23 height 23
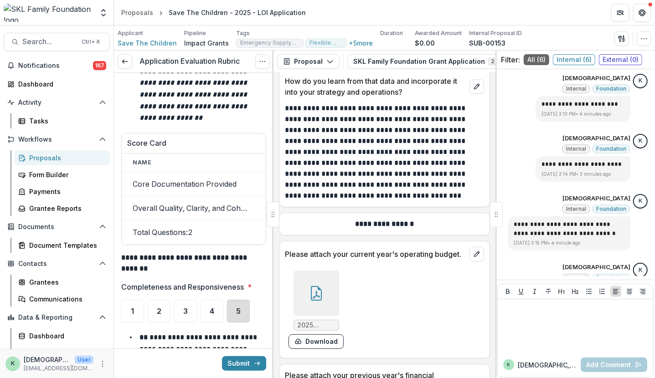
click at [235, 300] on div "5" at bounding box center [238, 311] width 23 height 23
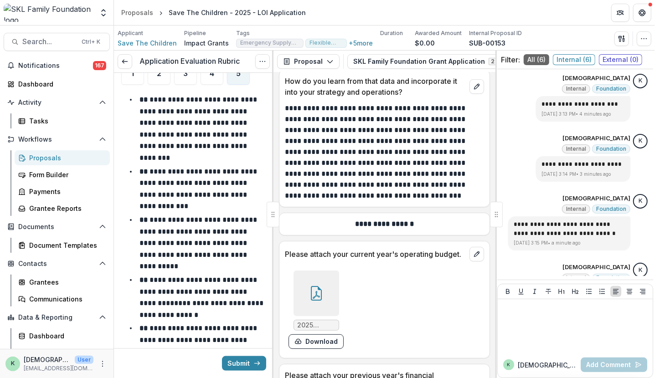
scroll to position [10665, 0]
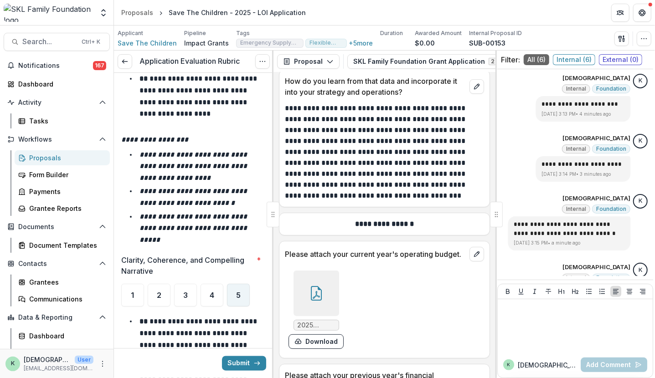
click at [235, 284] on div "5" at bounding box center [238, 295] width 23 height 23
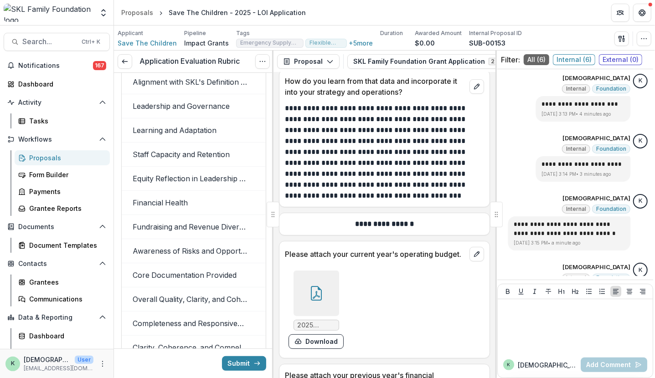
scroll to position [12254, 0]
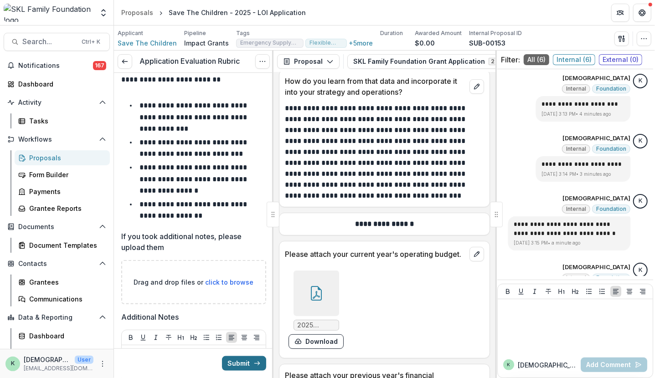
click at [244, 363] on button "Submit" at bounding box center [244, 363] width 44 height 15
